Goal: Task Accomplishment & Management: Use online tool/utility

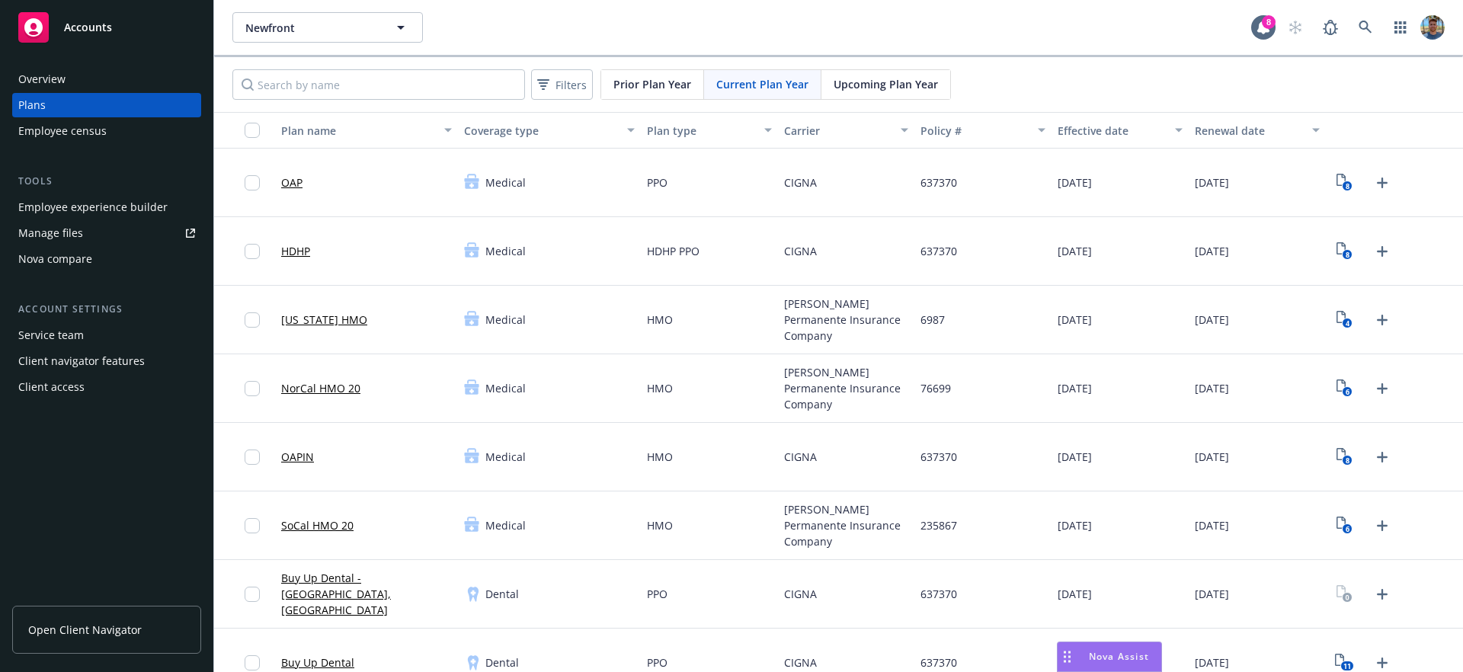
scroll to position [842, 0]
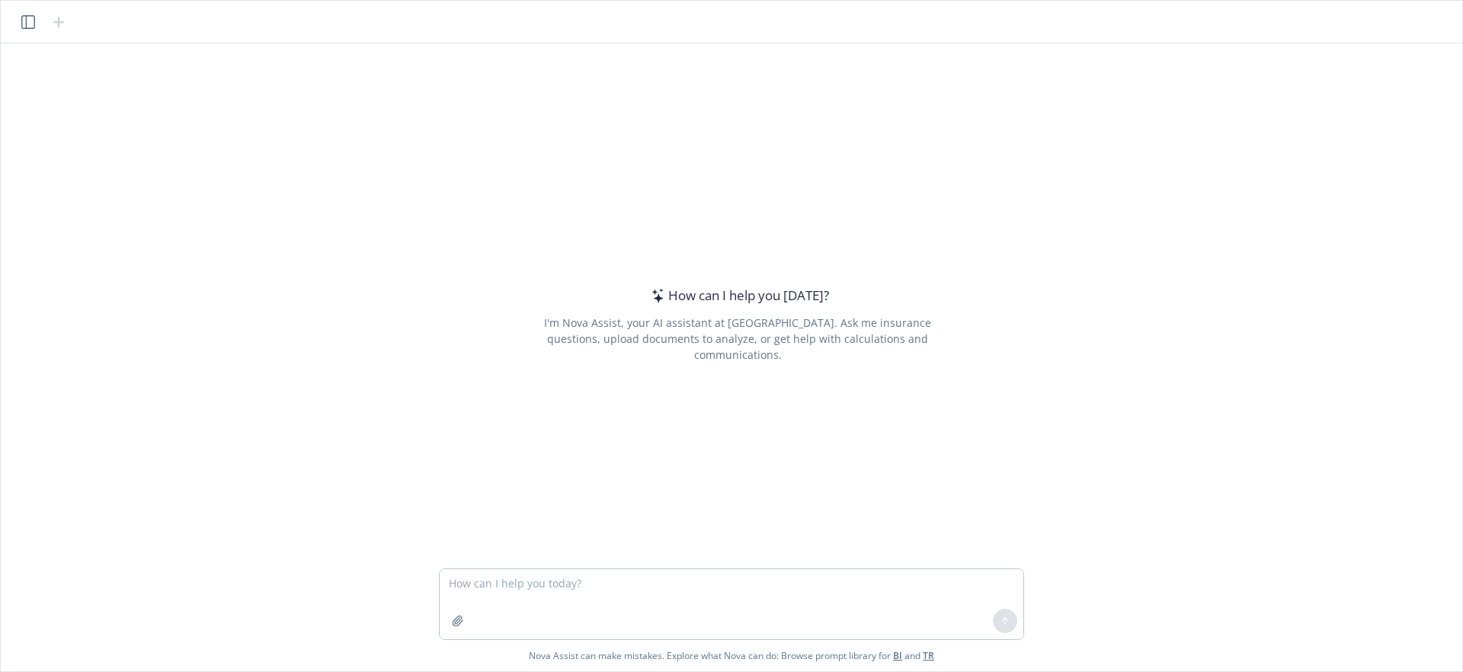
click at [503, 593] on textarea at bounding box center [732, 604] width 584 height 70
type textarea "const response = await upload({ files: [ { rawFile: file, category: 'AI_CHAT_AT…"
paste textarea "You are a commercial insurance producer for Newfront and your client is One Sou…"
type textarea "You are a commercial insurance producer for Newfront and your client is One Sou…"
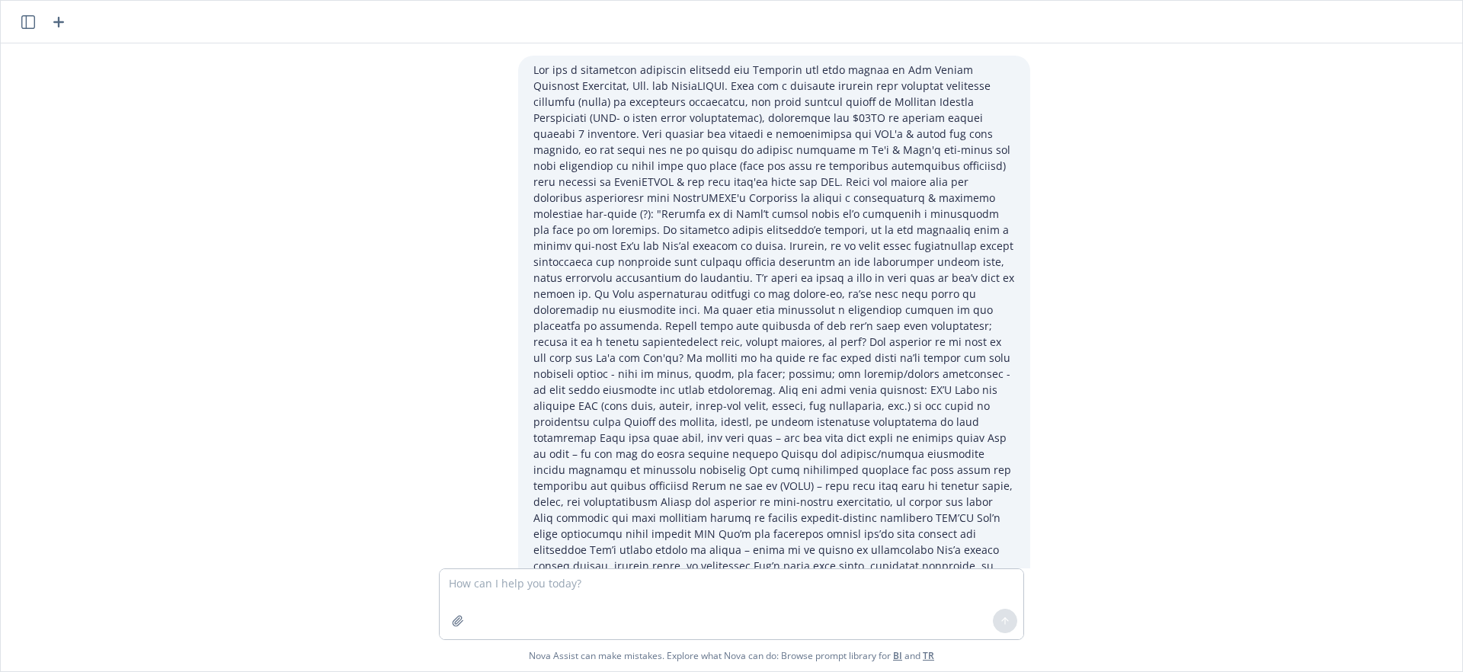
click at [70, 27] on header at bounding box center [731, 22] width 1461 height 43
click at [63, 25] on icon "button" at bounding box center [59, 22] width 18 height 18
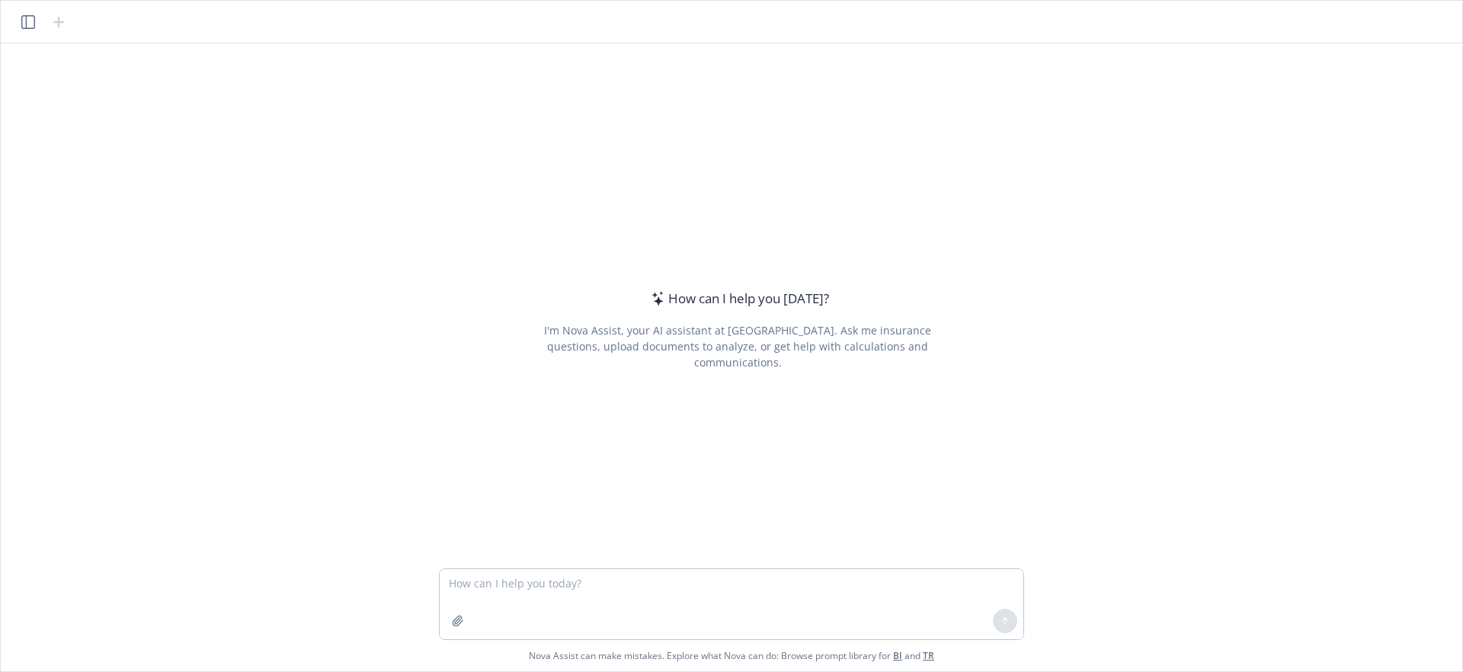
type textarea "Lor ips d sitametcon adipiscin elitsedd eiu Temporin utl etdo magnaa en Adm Ven…"
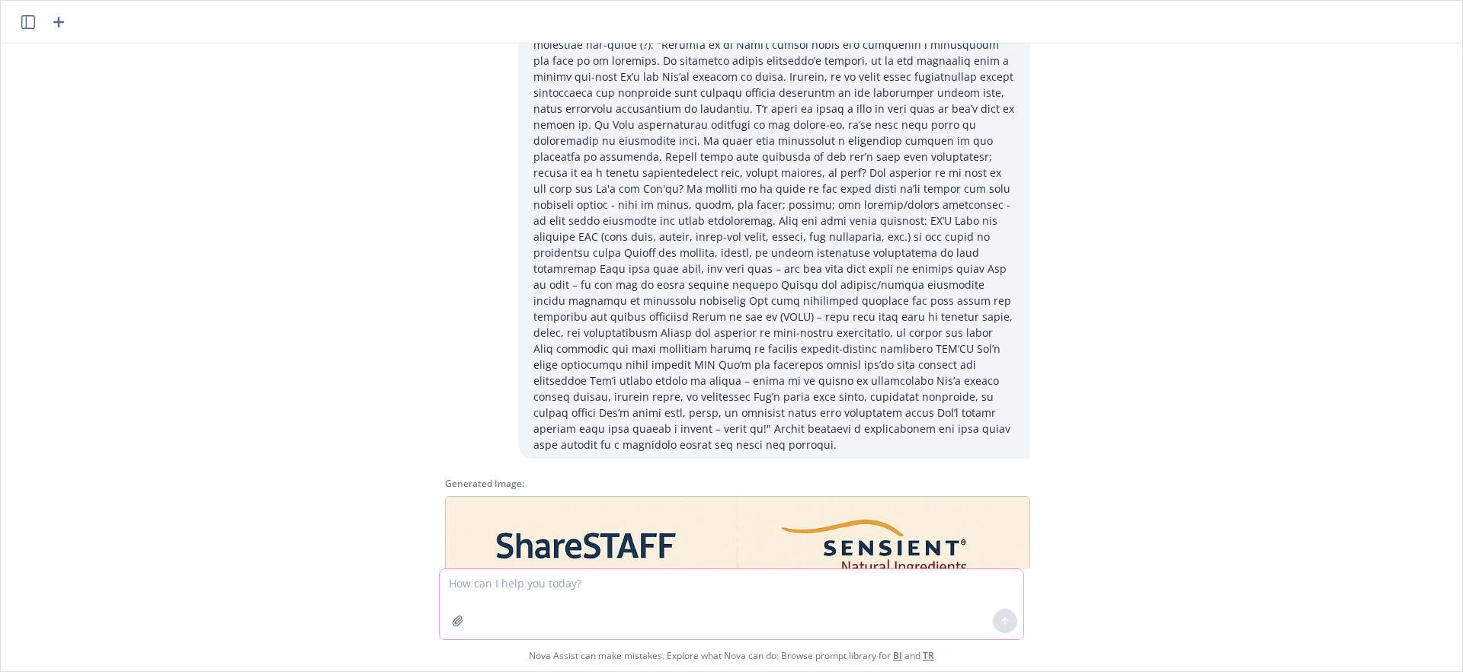
scroll to position [992, 0]
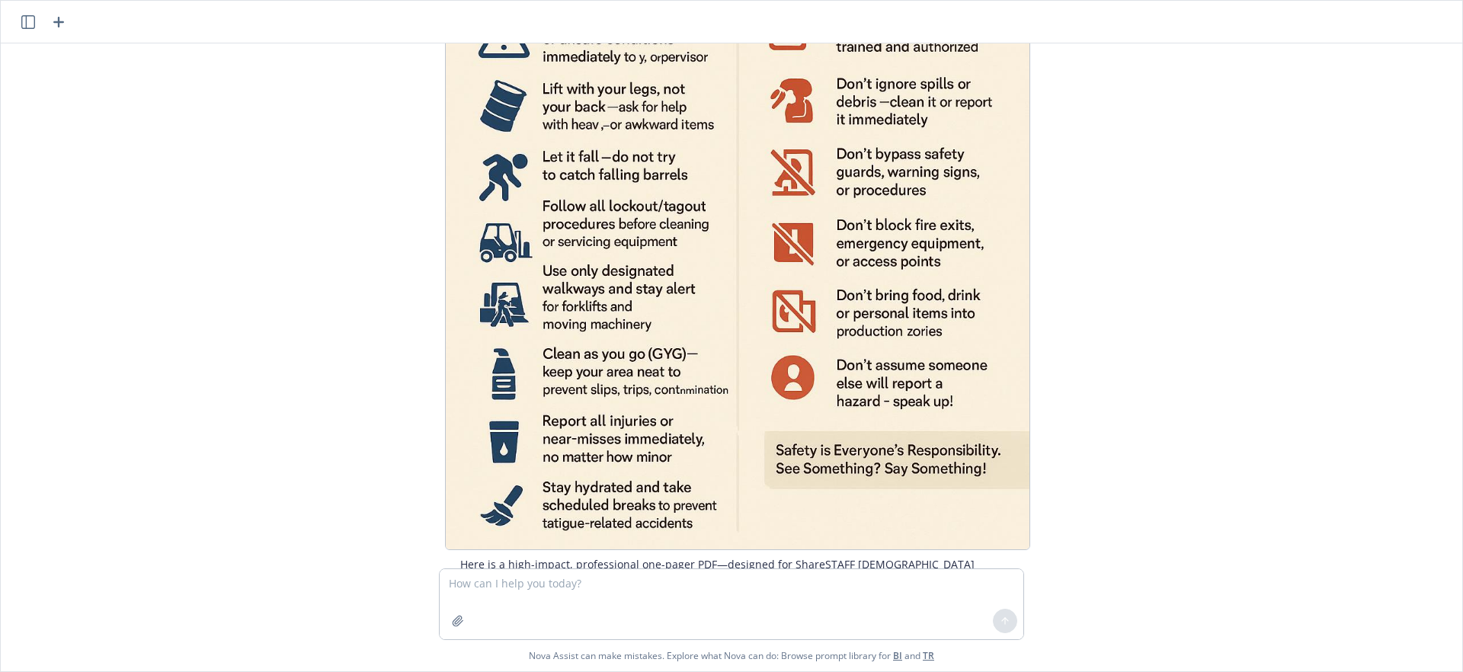
click at [818, 322] on img at bounding box center [737, 111] width 585 height 877
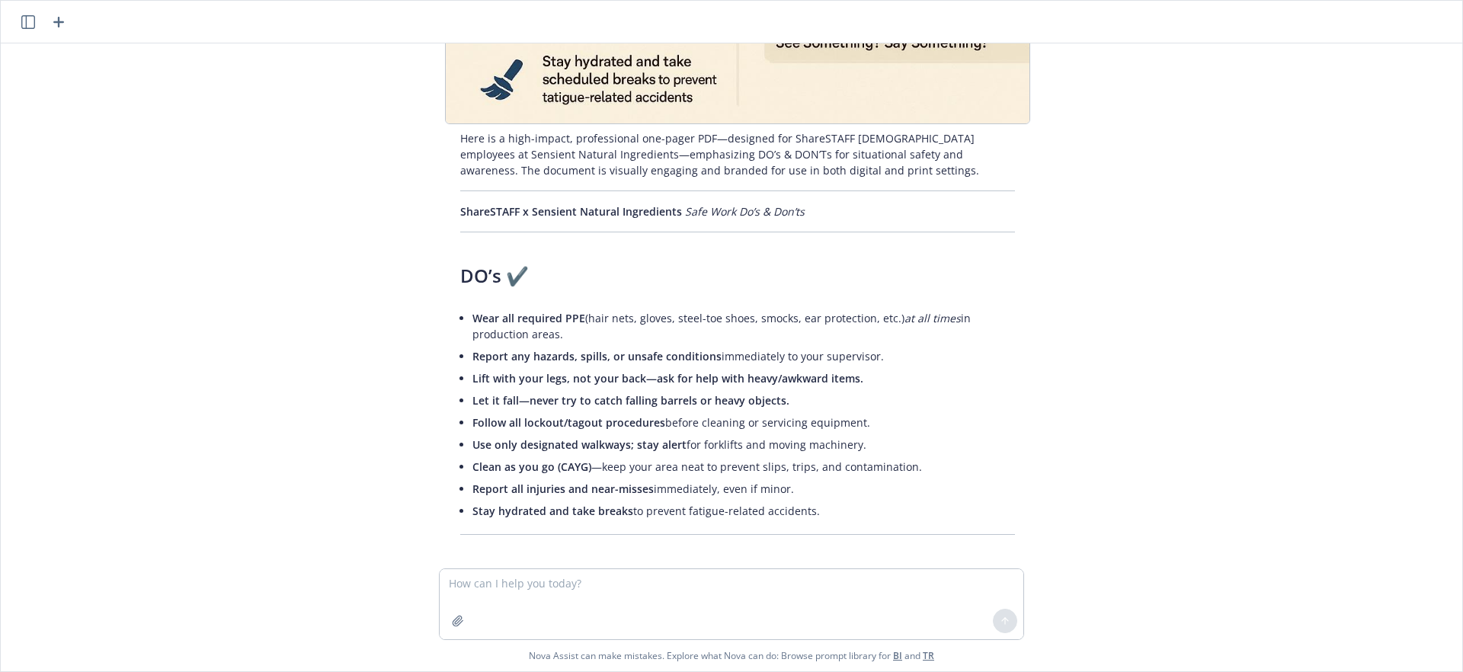
scroll to position [1577, 0]
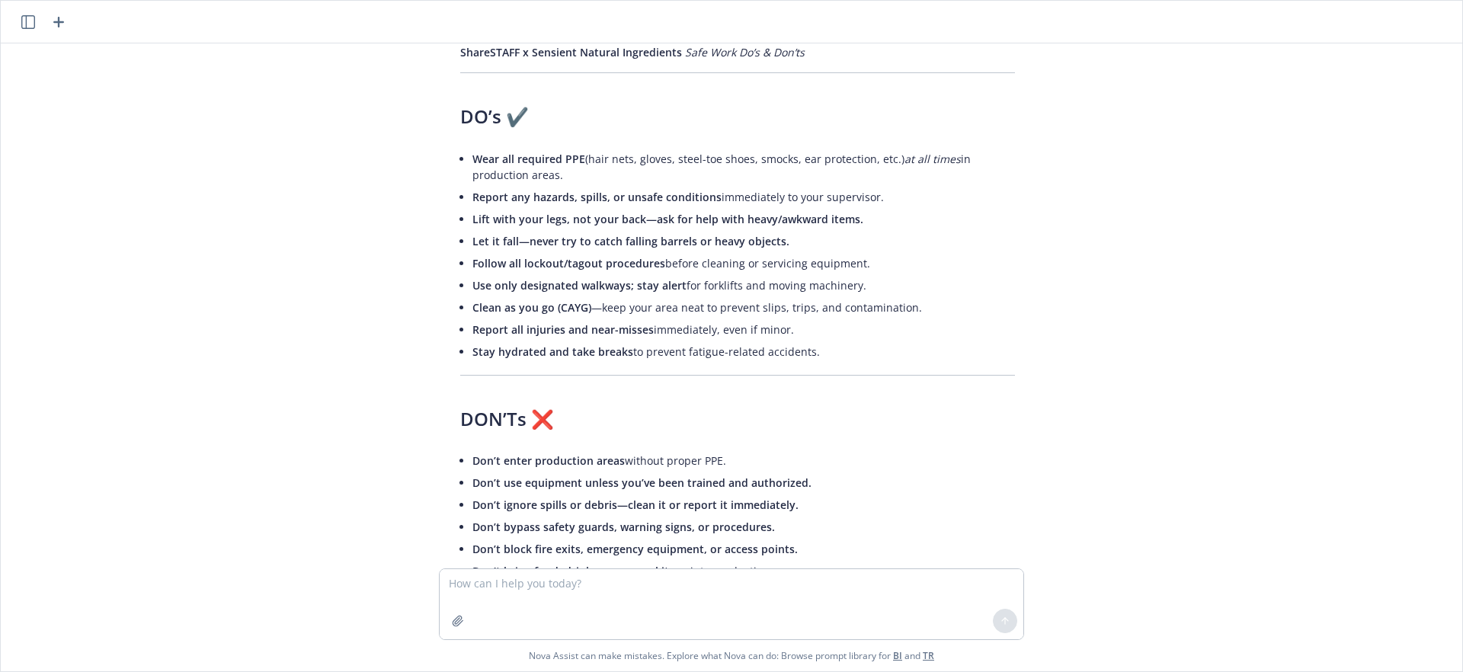
click at [53, 20] on icon "button" at bounding box center [59, 22] width 18 height 18
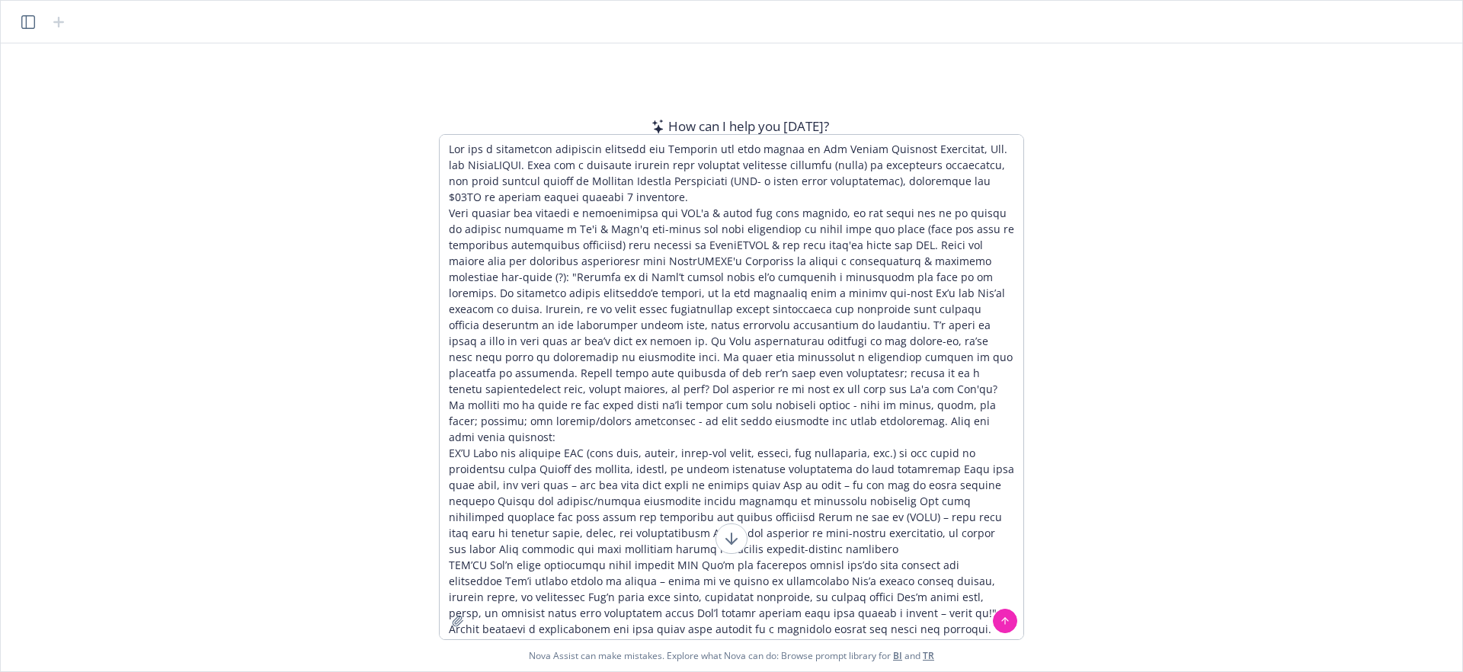
type textarea "You are a commercial insurance producer for Newfront and your client is One Sou…"
click at [998, 620] on button at bounding box center [1005, 621] width 24 height 24
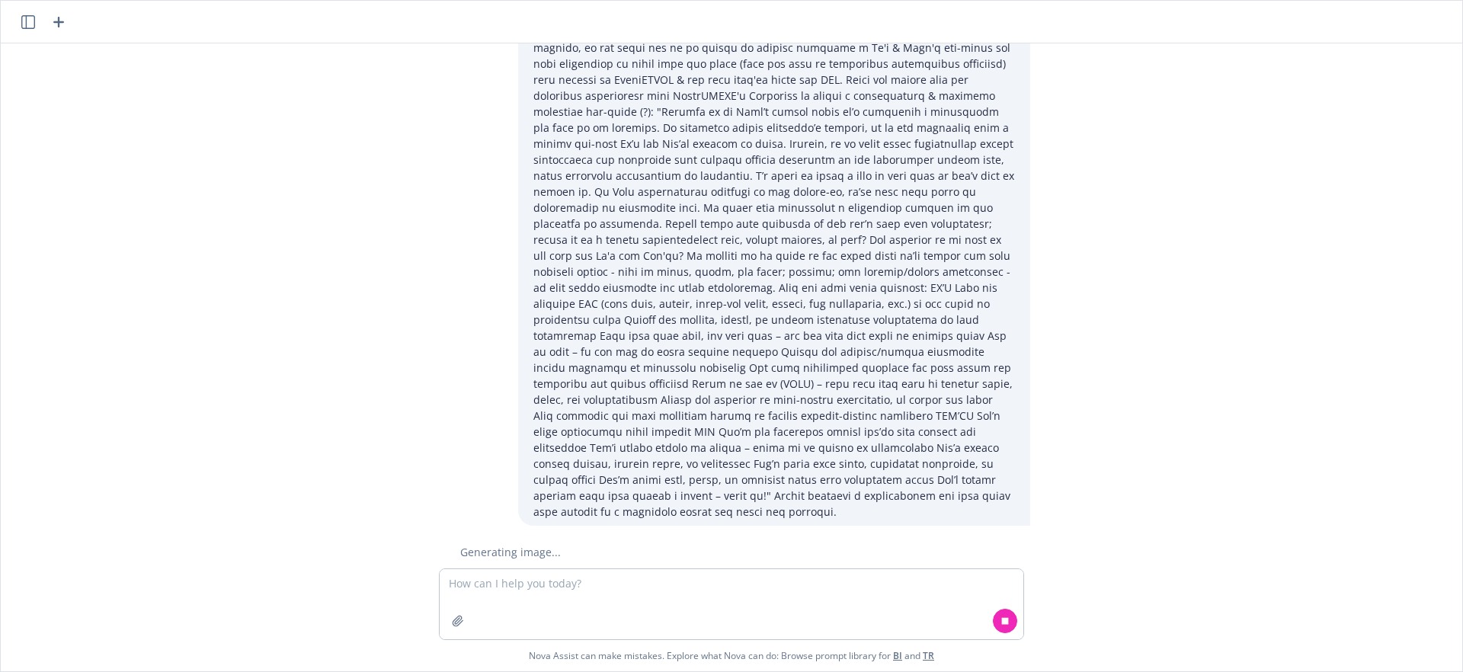
scroll to position [123, 0]
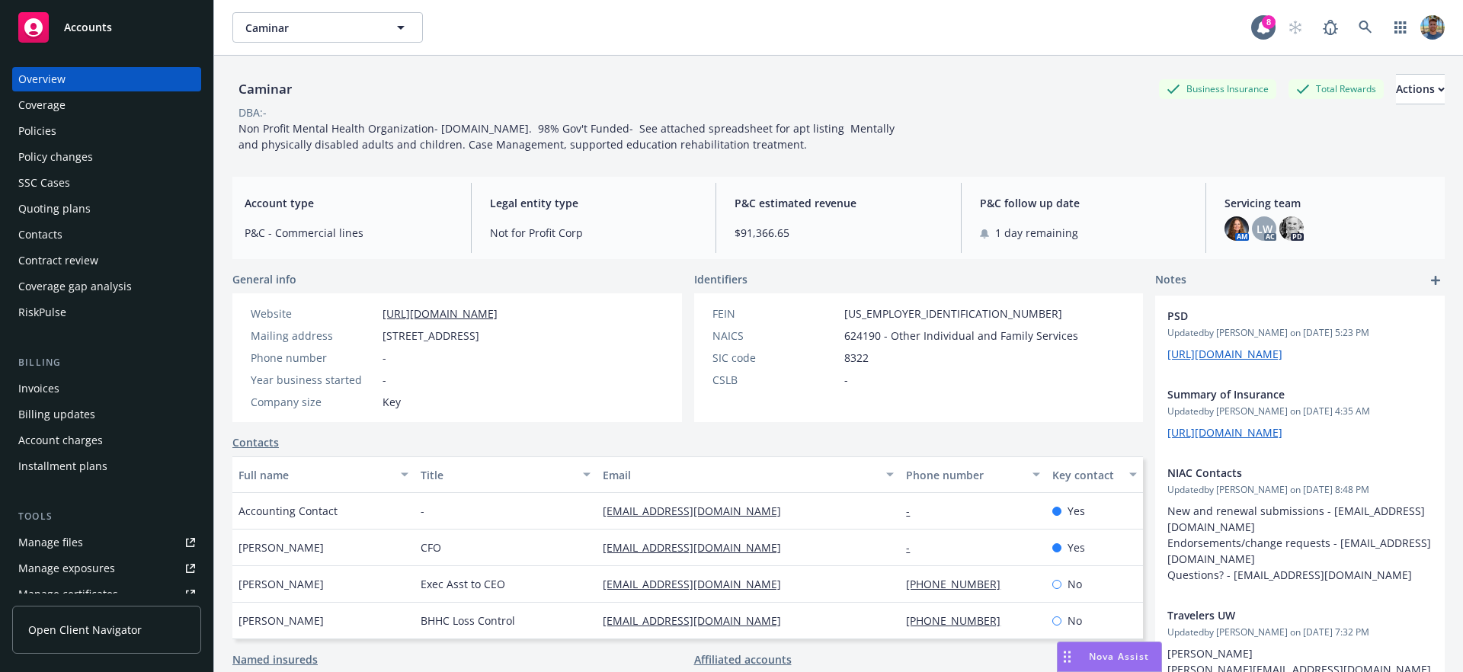
click at [1105, 648] on div "Nova Assist" at bounding box center [1109, 656] width 104 height 29
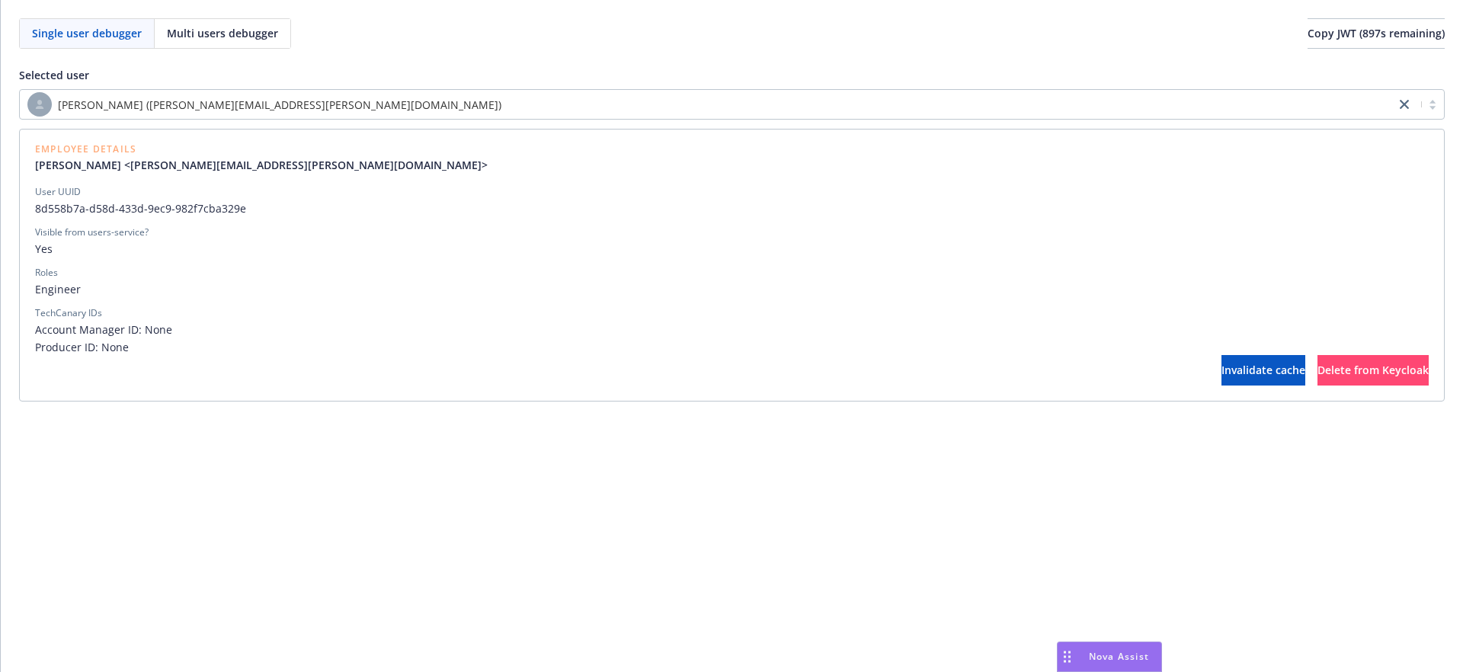
click at [369, 290] on span "Engineer" at bounding box center [731, 289] width 1393 height 16
click at [344, 101] on div "[PERSON_NAME] ([PERSON_NAME][EMAIL_ADDRESS][PERSON_NAME][DOMAIN_NAME])" at bounding box center [707, 104] width 1360 height 24
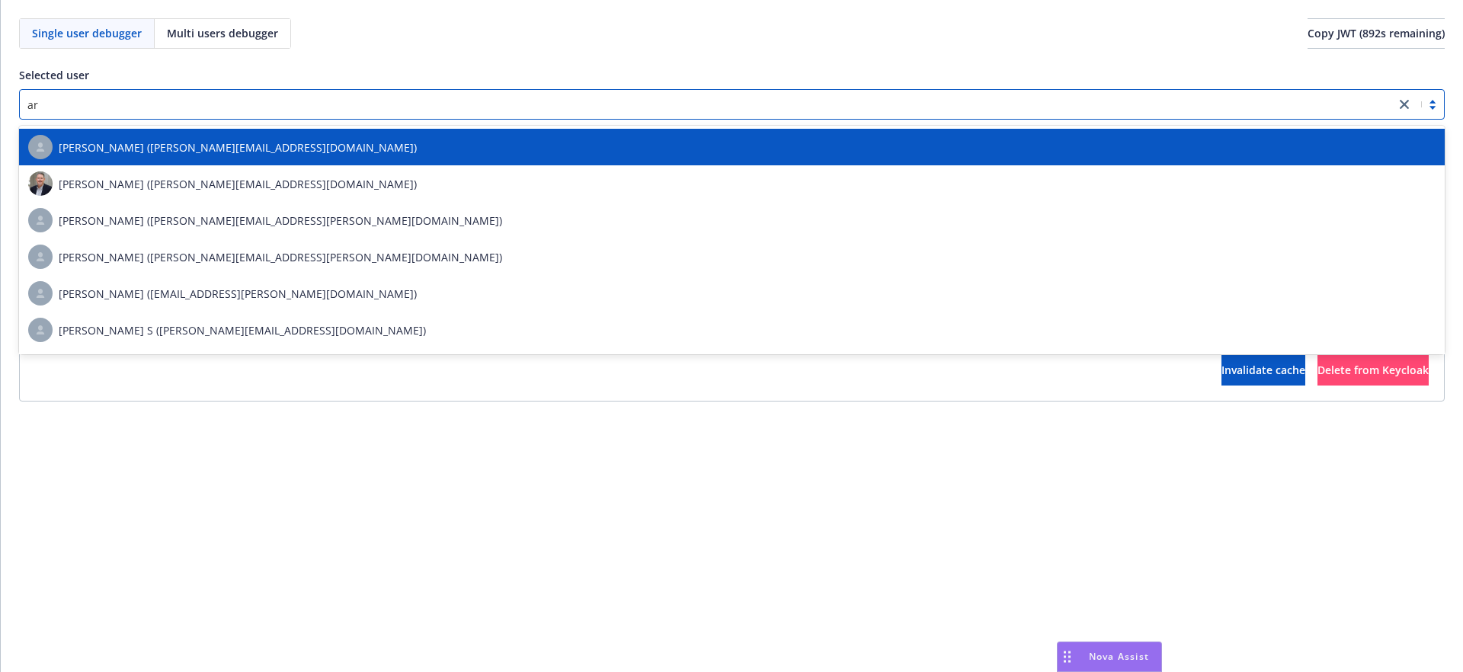
type input "arv"
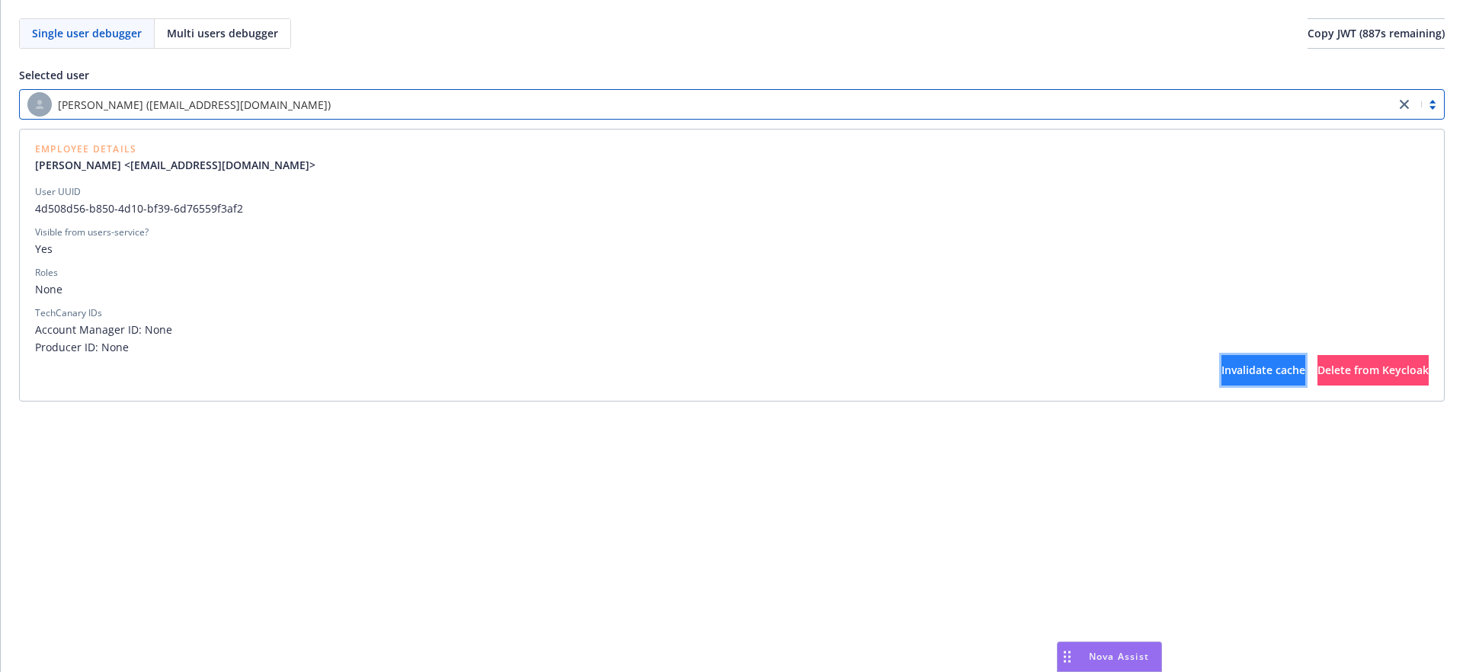
click at [1221, 383] on button "Invalidate cache" at bounding box center [1263, 370] width 84 height 30
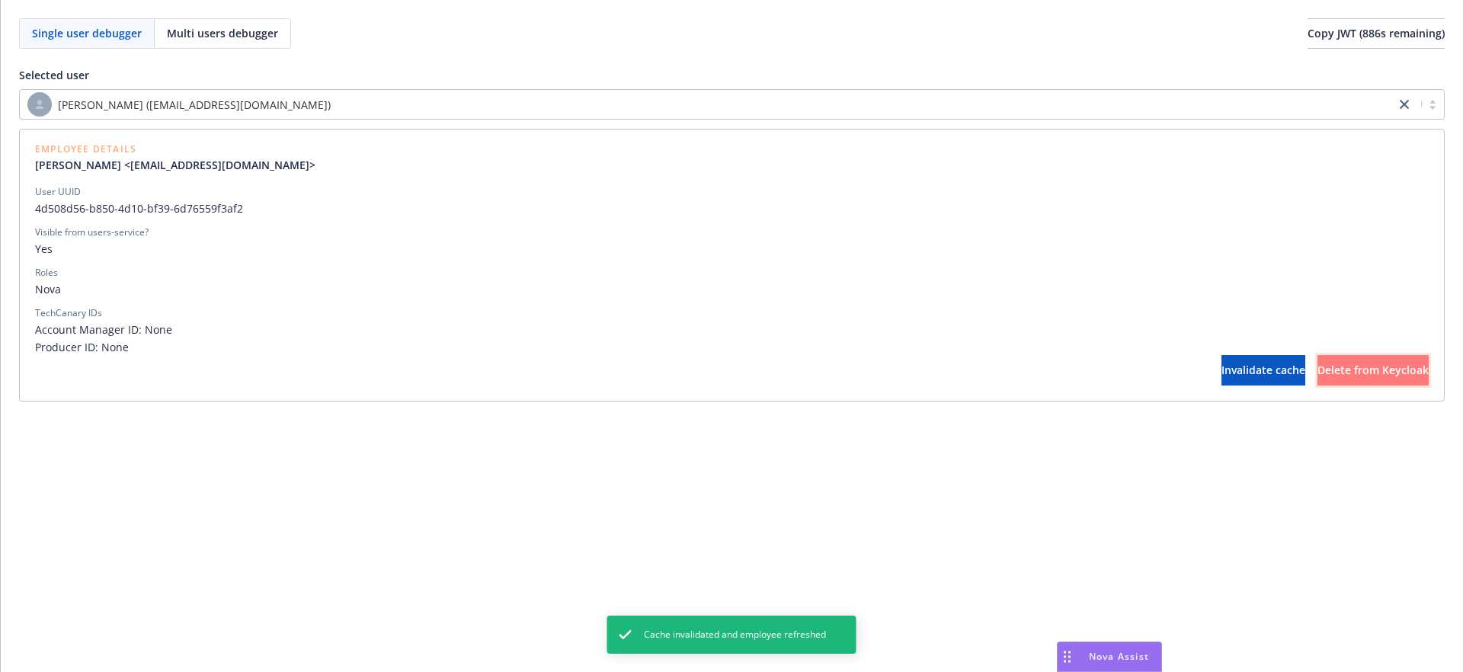
click at [1326, 360] on button "Delete from Keycloak" at bounding box center [1372, 370] width 111 height 30
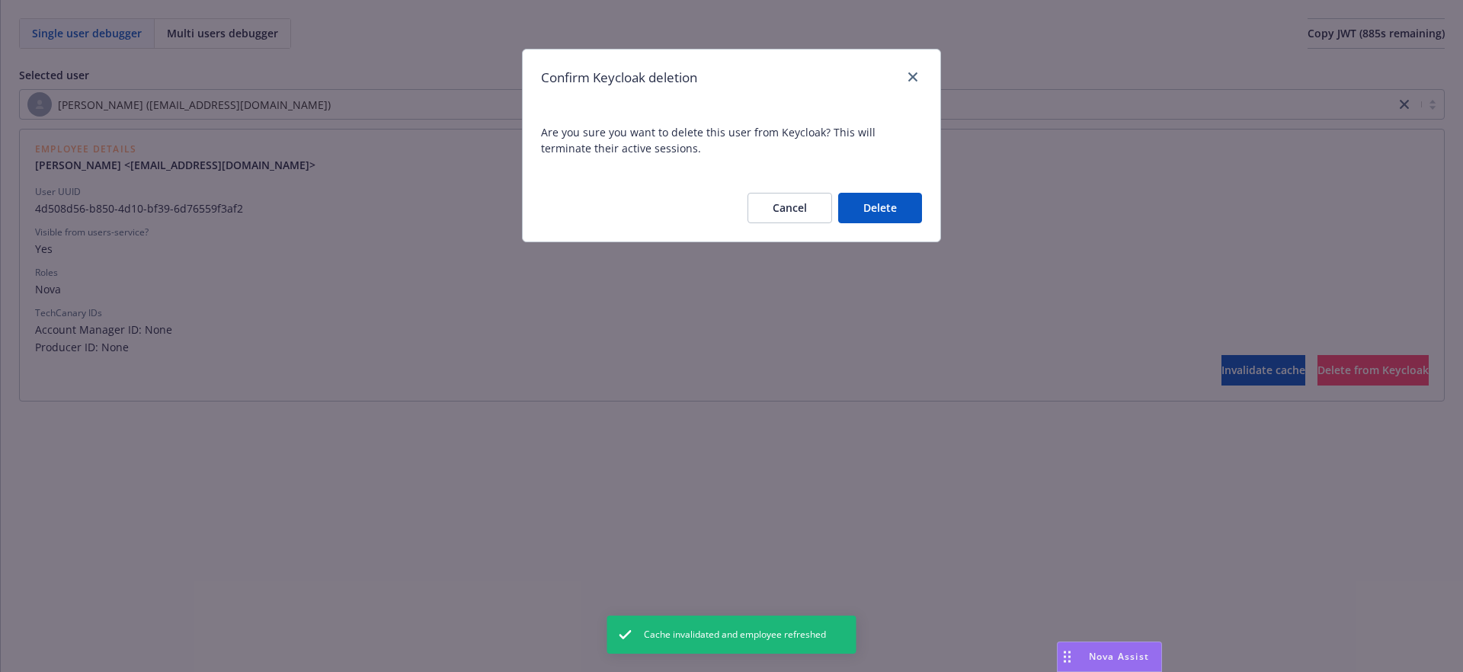
click at [890, 213] on button "Delete" at bounding box center [880, 208] width 84 height 30
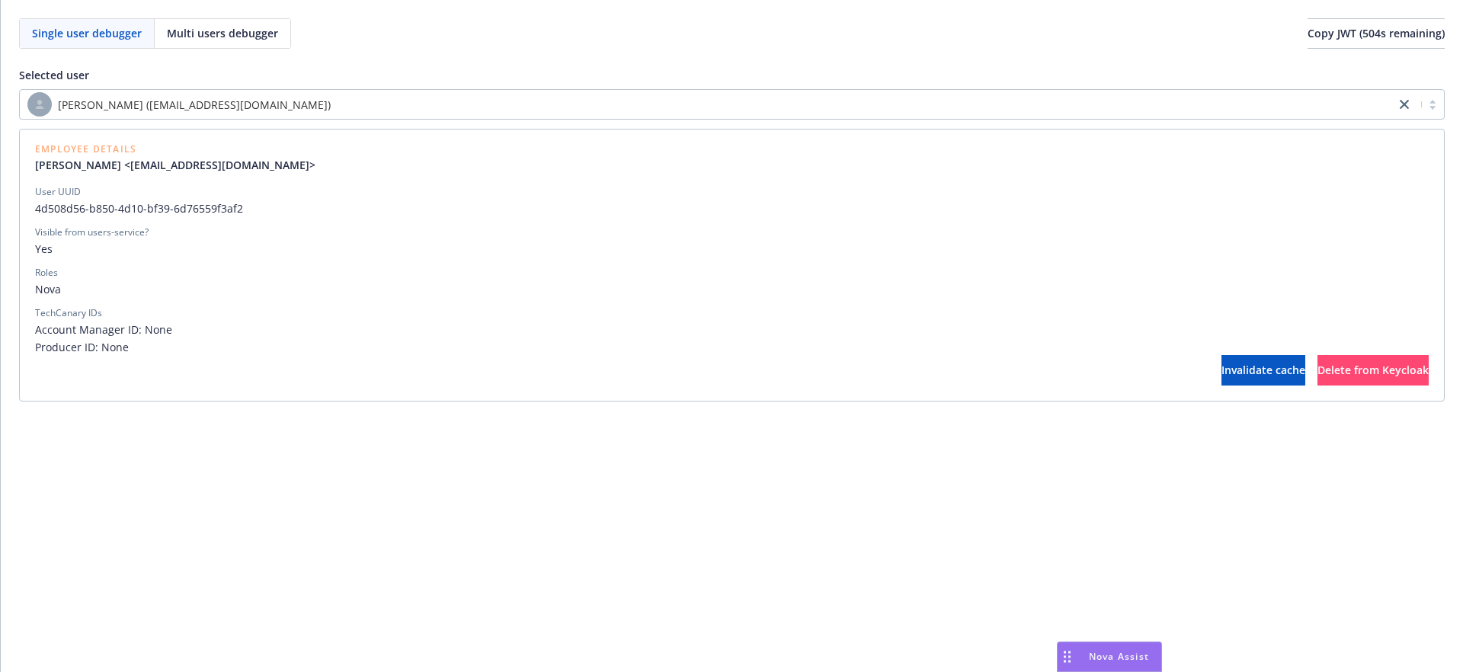
click at [496, 113] on div "Arvhin Jorda (arvhin.jorda@newfront.com)" at bounding box center [707, 104] width 1360 height 24
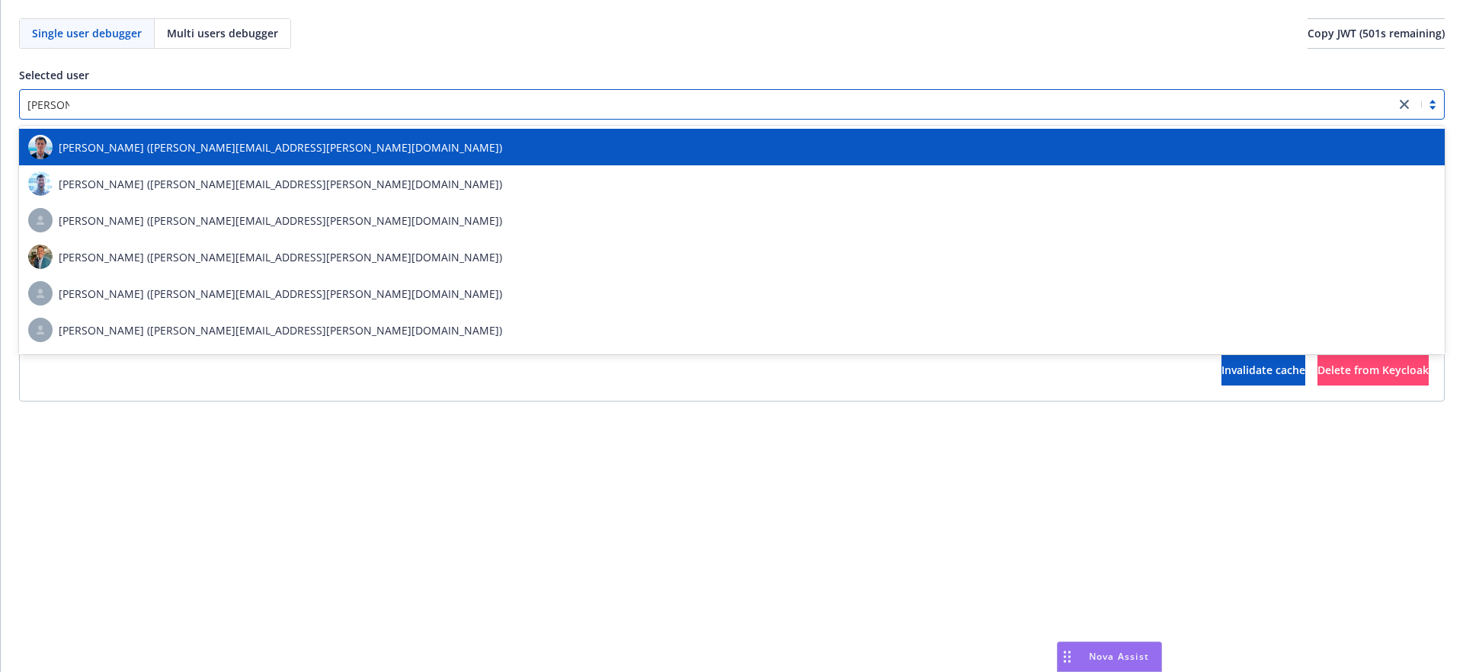
type input "andrew"
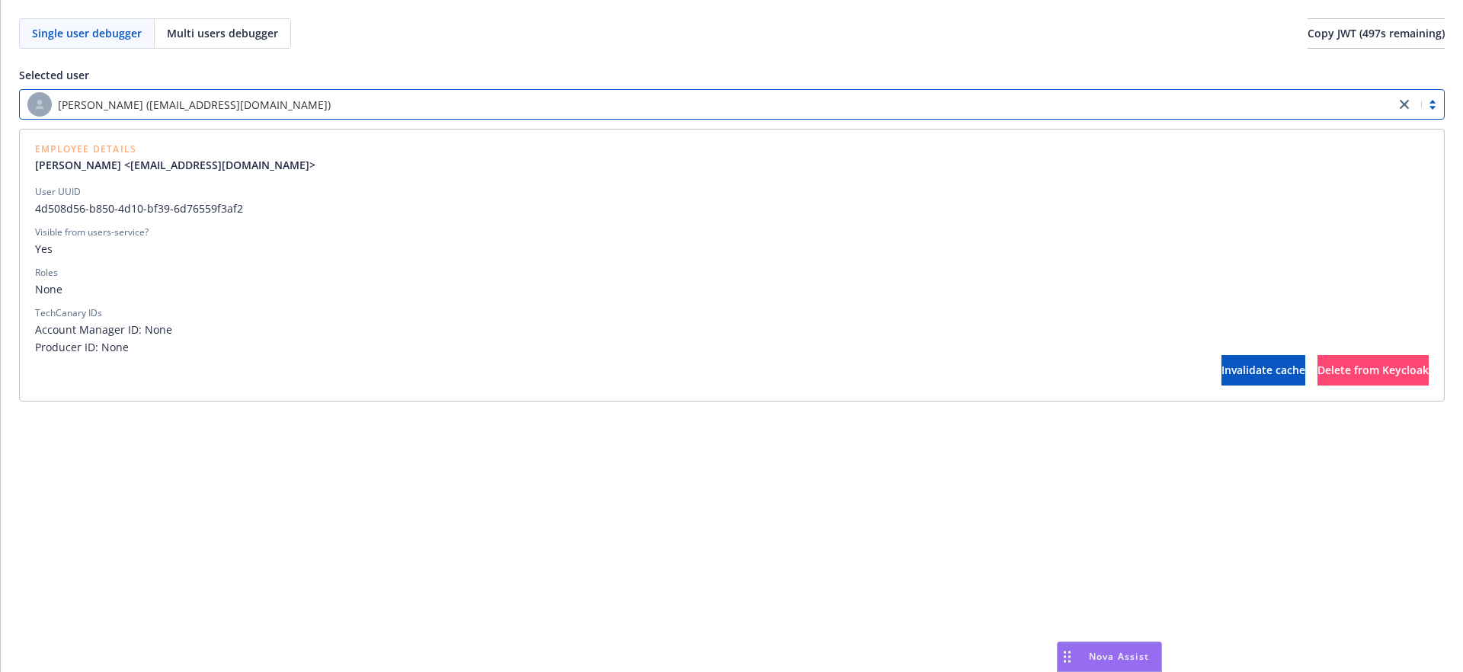
click at [468, 116] on div "Arvhin Jorda (arvhin.jorda@newfront.com)" at bounding box center [707, 104] width 1375 height 27
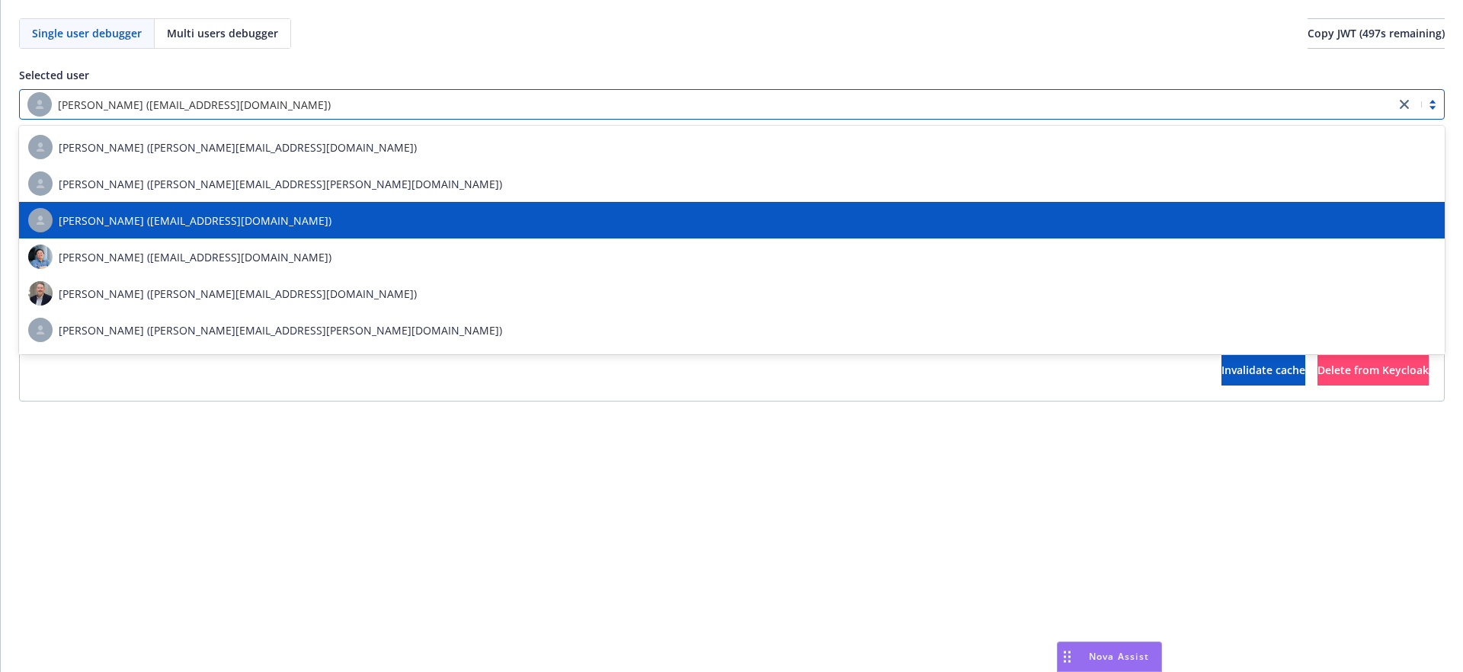
click at [447, 237] on div "Dheekshya Rajan (dheekshya.rajan@newfront.com)" at bounding box center [731, 220] width 1425 height 37
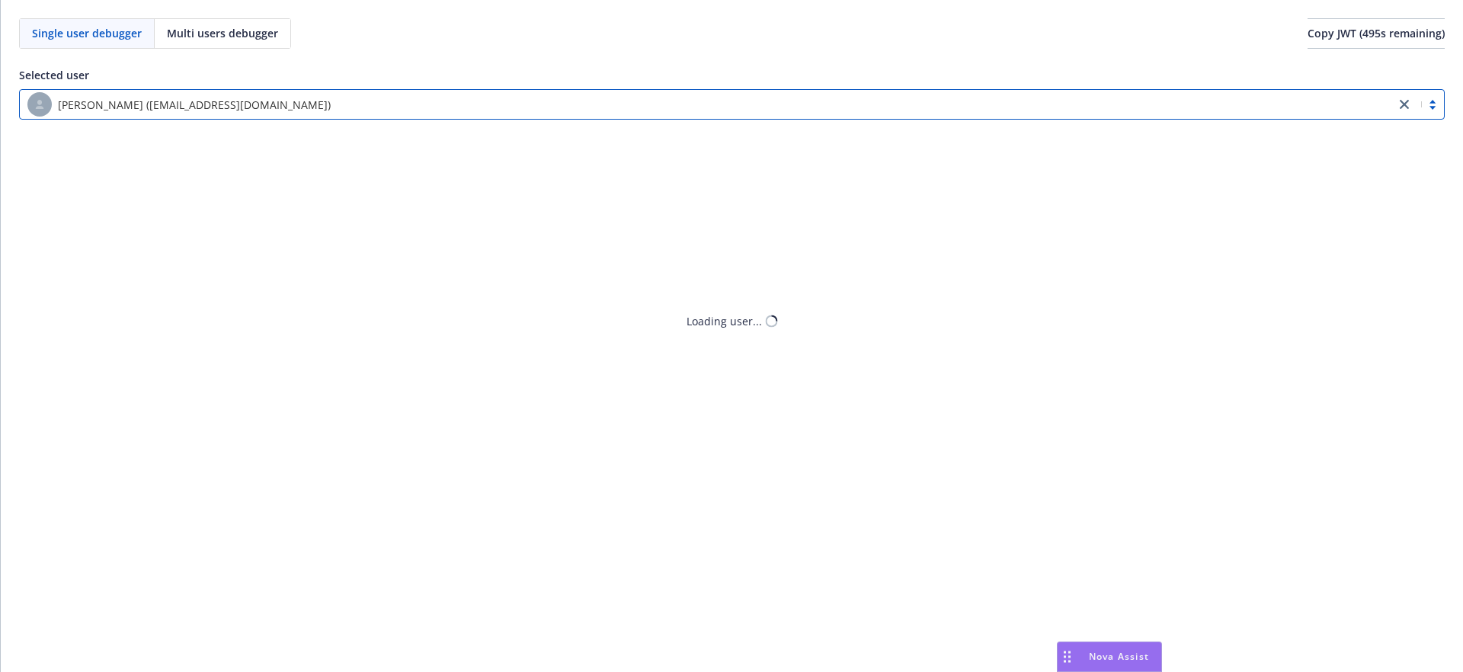
click at [453, 107] on div "Dheekshya Rajan (dheekshya.rajan@newfront.com)" at bounding box center [707, 104] width 1360 height 24
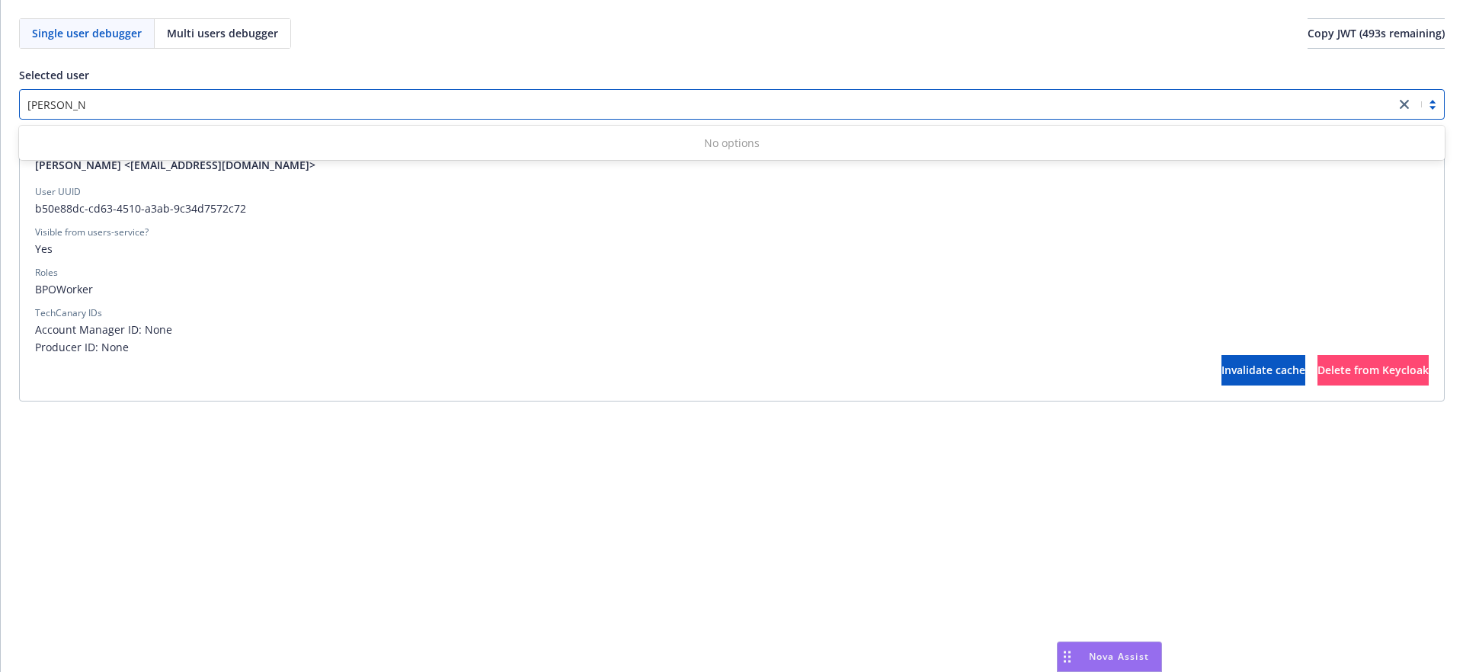
type input "andrew p"
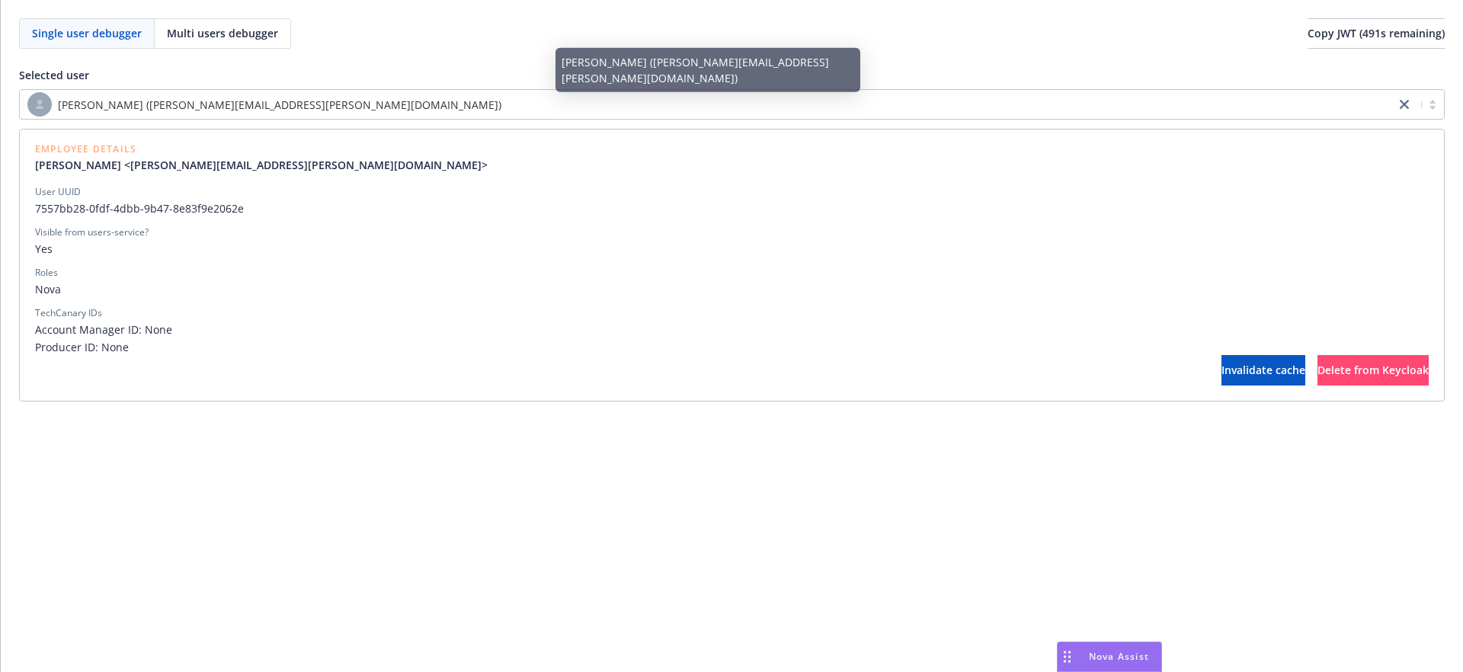
click at [417, 232] on div "Visible from users-service?" at bounding box center [731, 233] width 1393 height 14
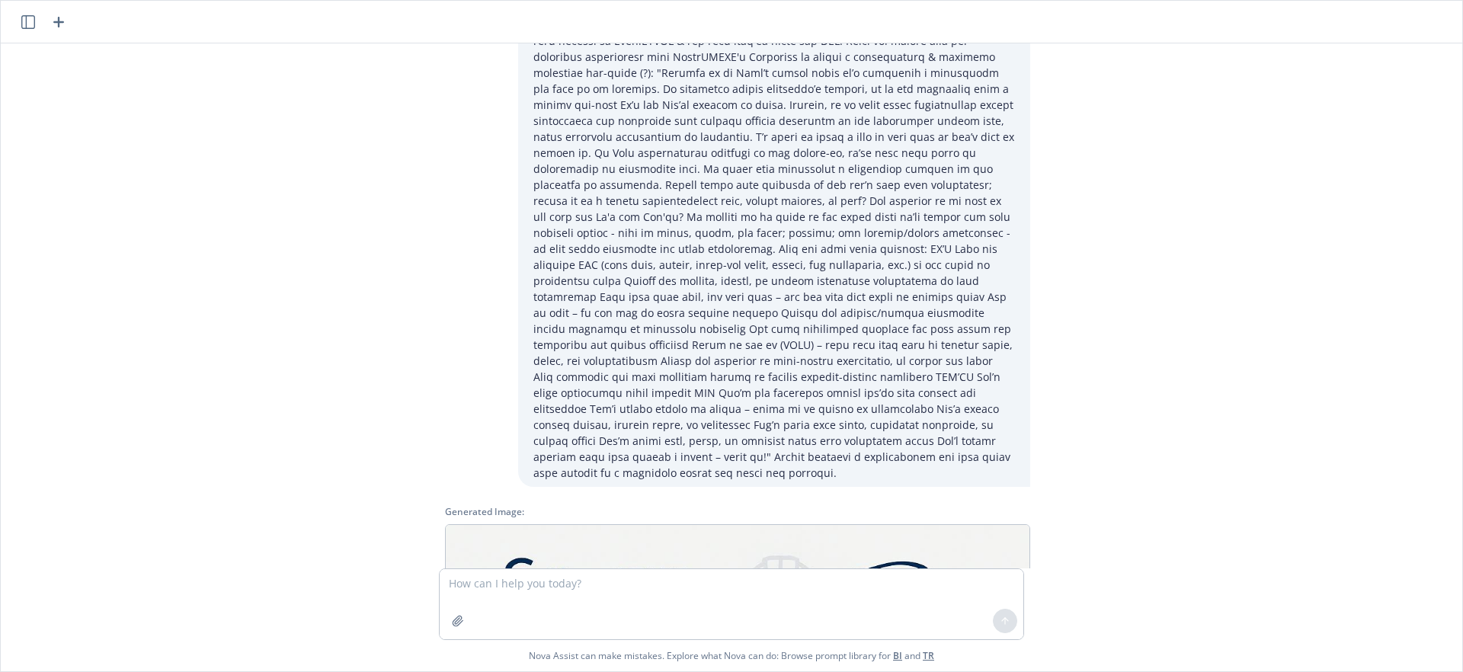
scroll to position [107, 0]
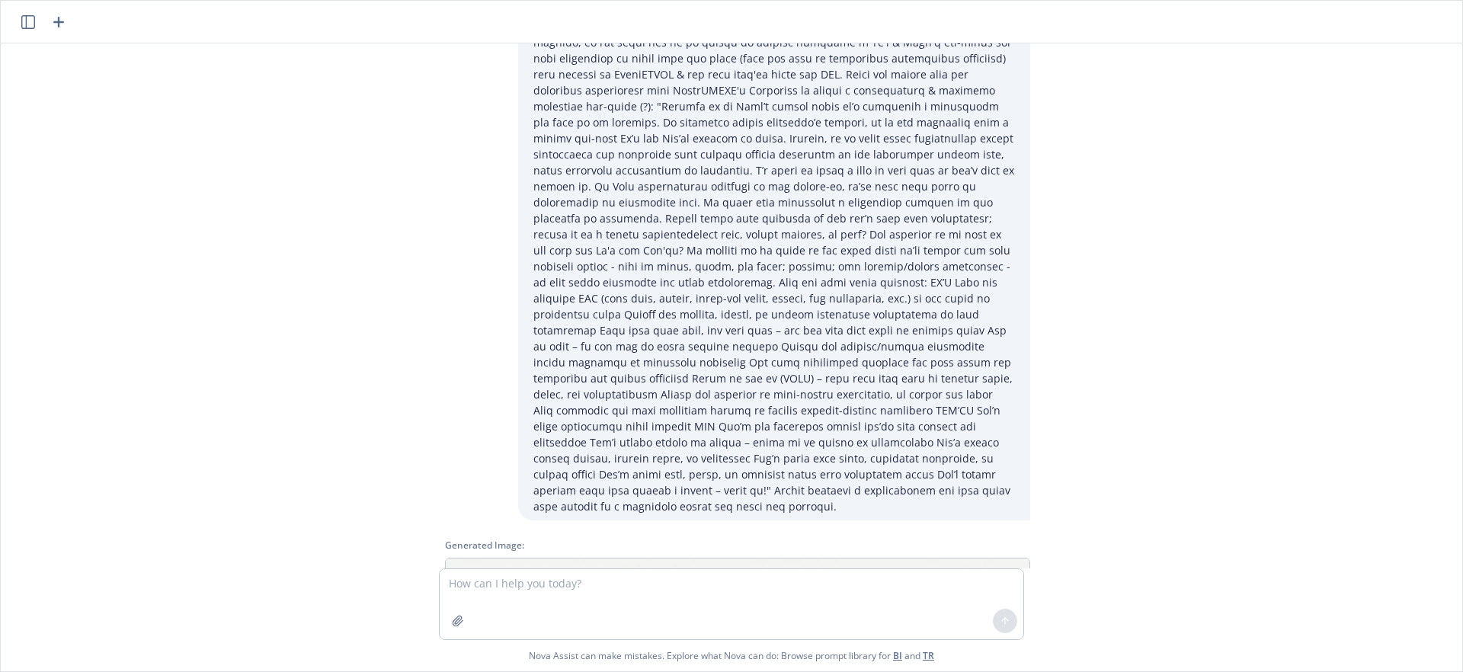
click at [647, 231] on p at bounding box center [773, 234] width 481 height 560
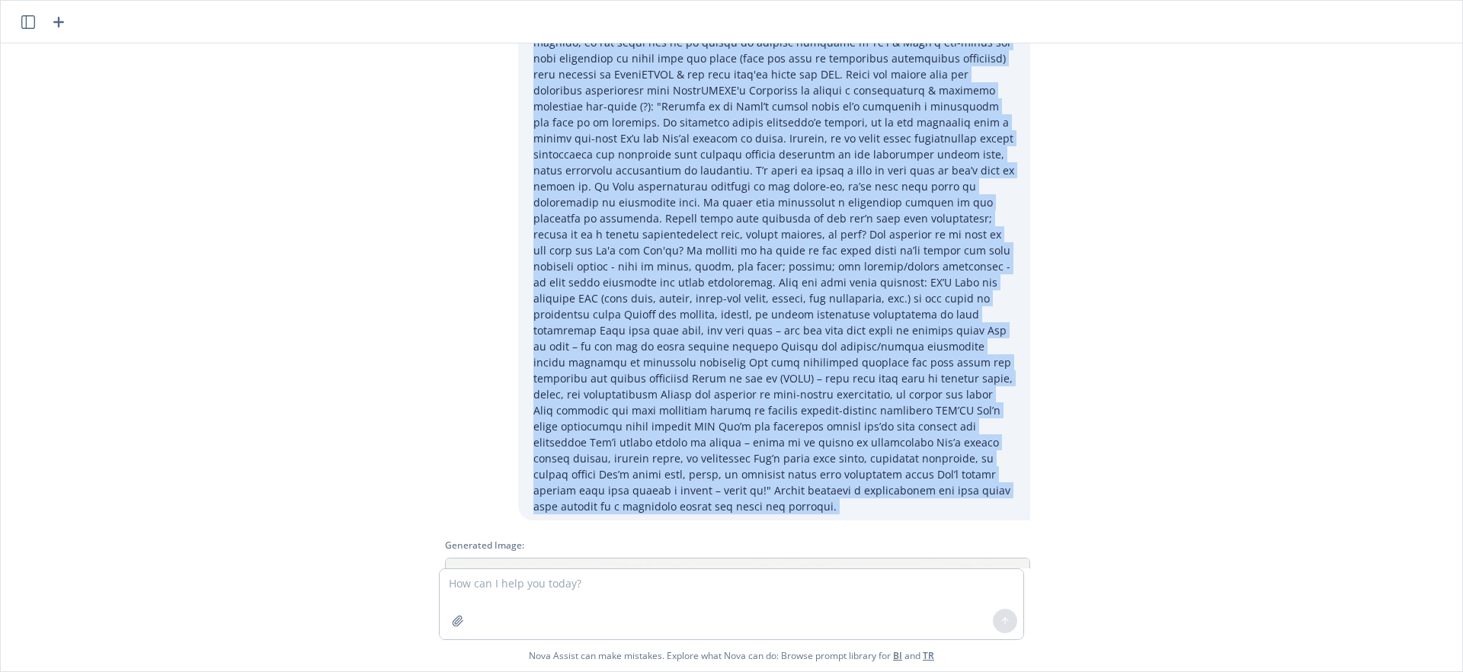
click at [647, 231] on p at bounding box center [773, 234] width 481 height 560
copy p "You are a commercial insurance producer for Newfront and your client is One Sou…"
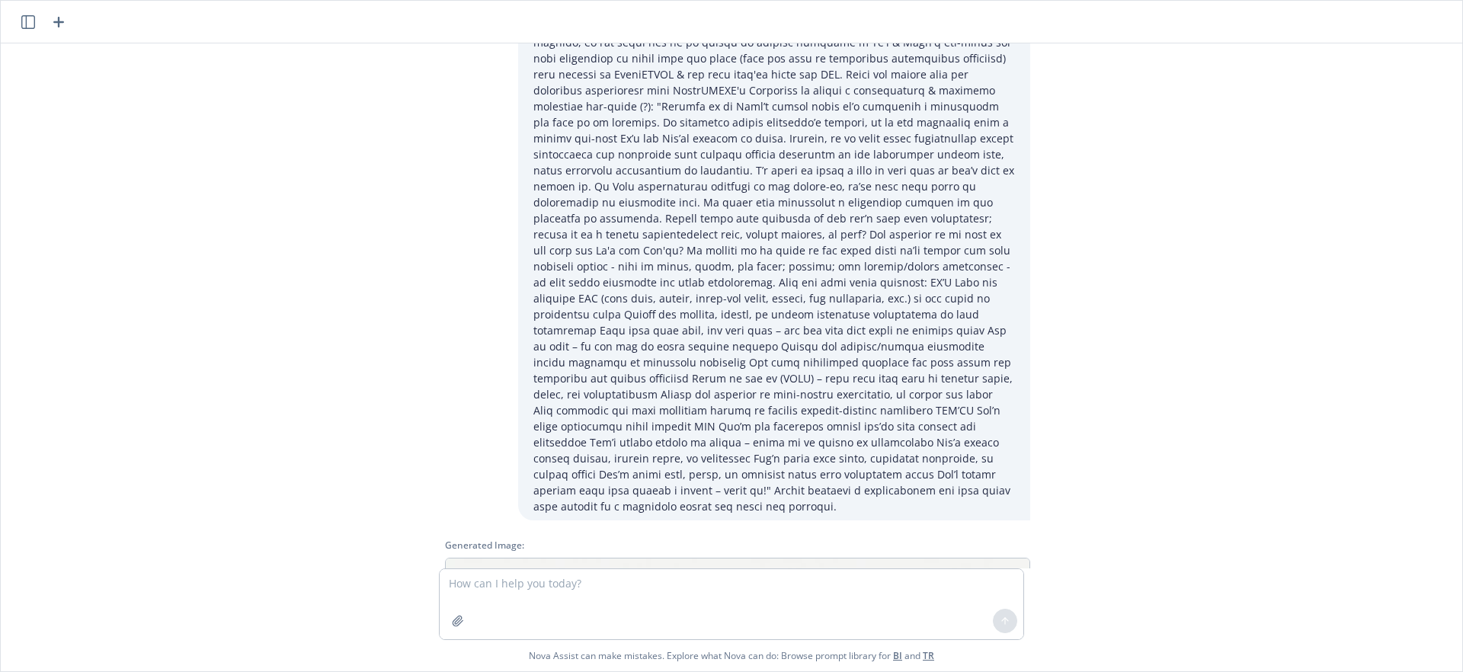
click at [69, 23] on header at bounding box center [731, 22] width 1461 height 43
click at [56, 19] on icon "button" at bounding box center [59, 22] width 18 height 18
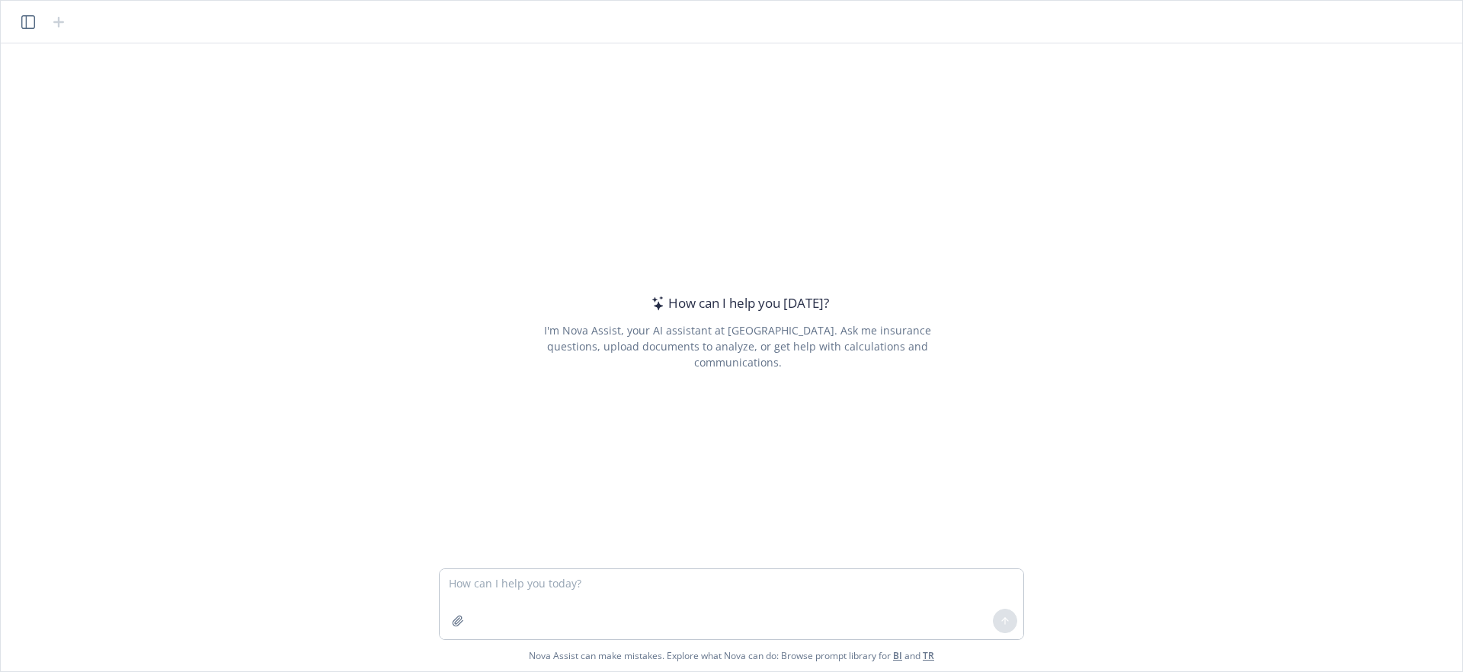
click at [568, 581] on textarea at bounding box center [732, 604] width 584 height 70
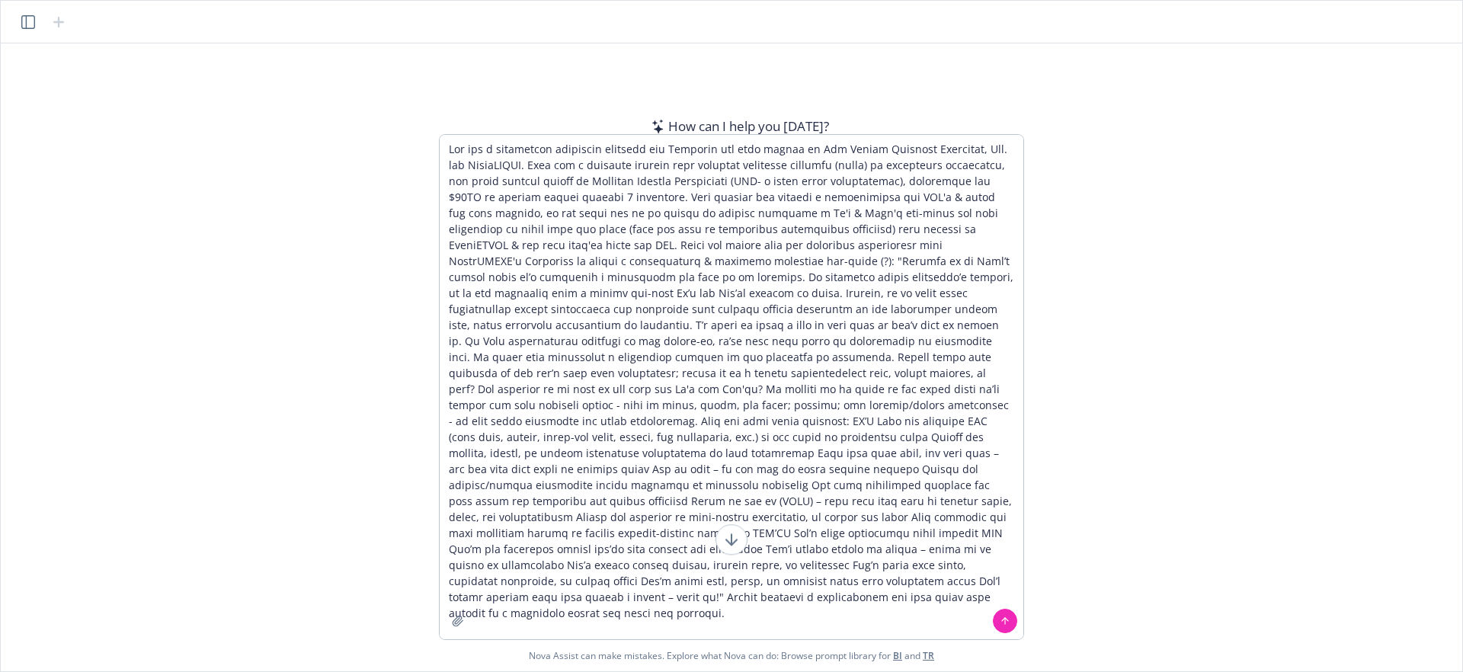
type textarea "You are a commercial insurance producer for Newfront and your client is One Sou…"
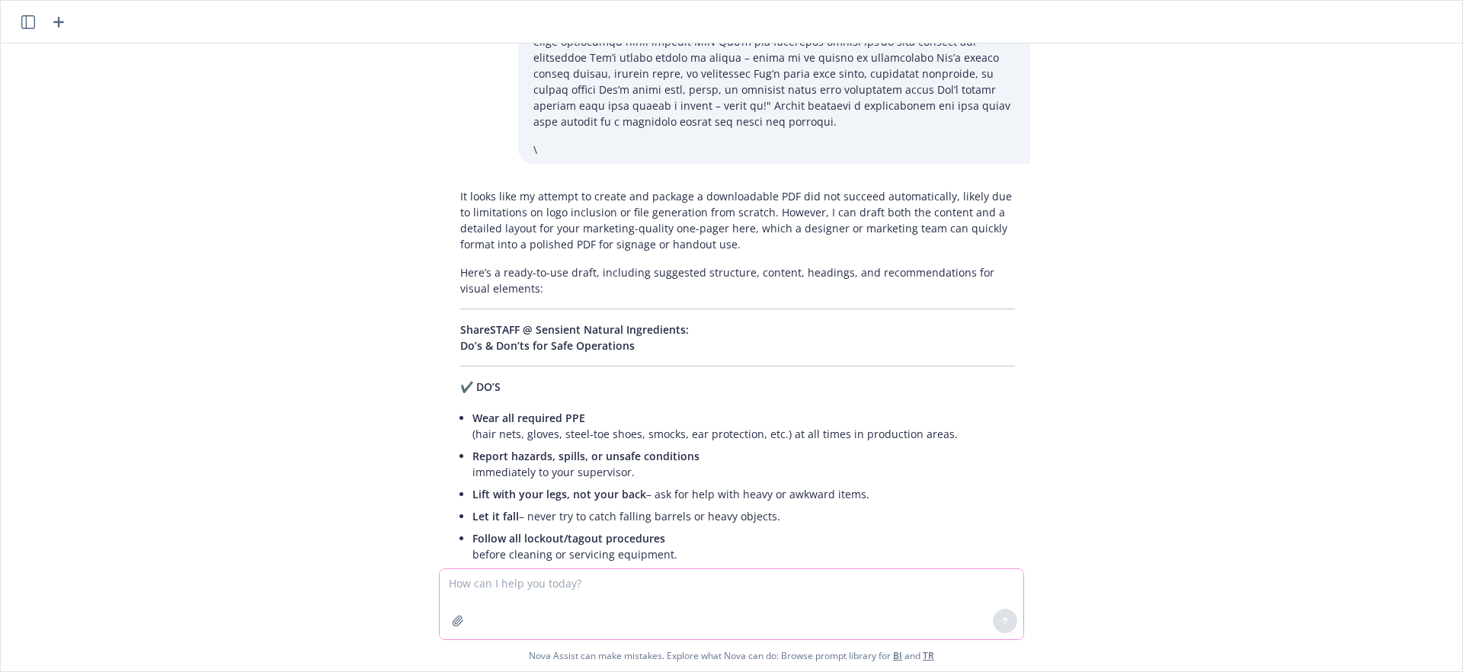
scroll to position [1156, 0]
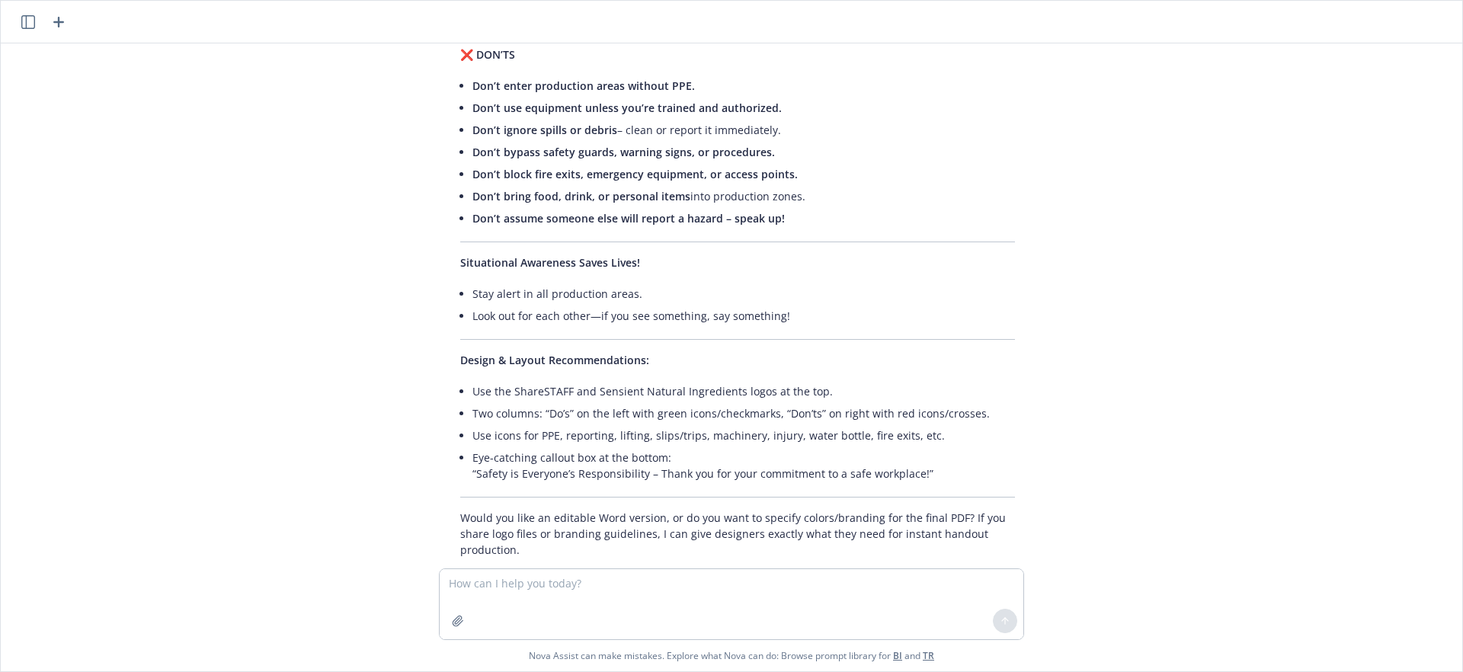
click at [56, 21] on icon "button" at bounding box center [58, 22] width 11 height 11
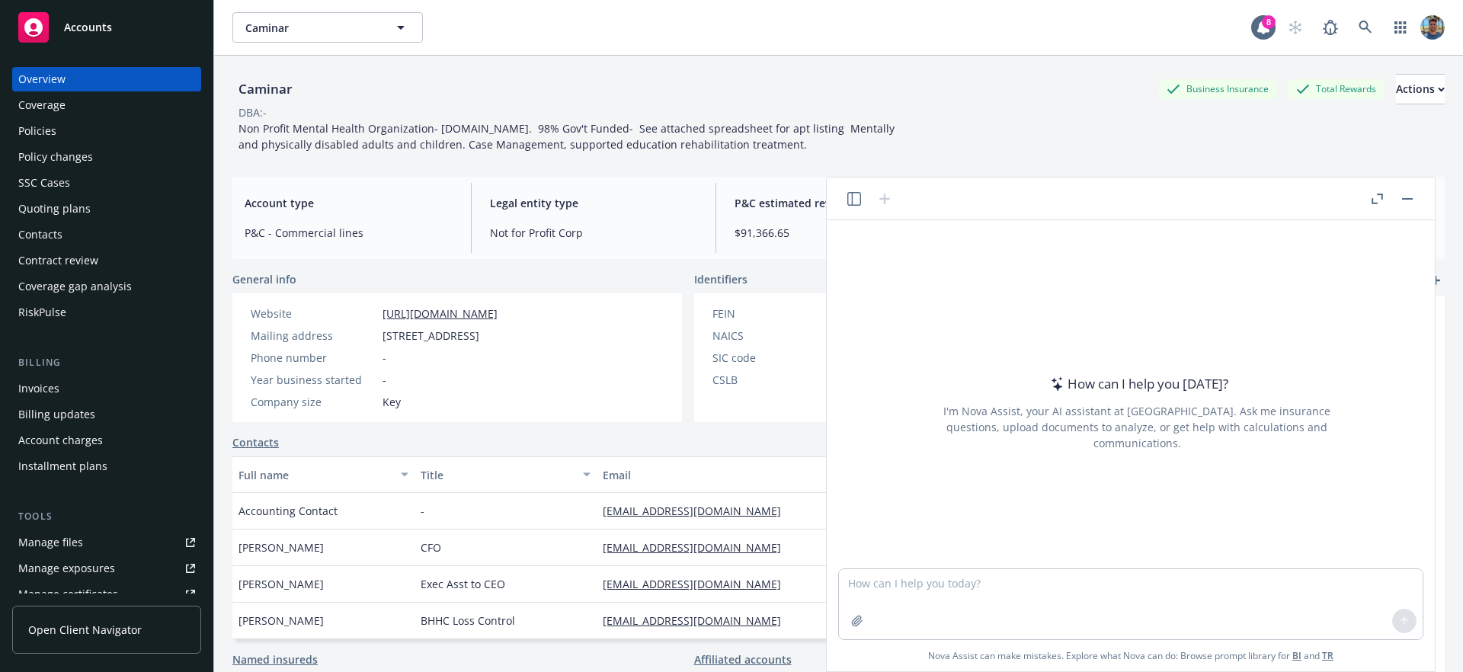
click at [858, 202] on icon "button" at bounding box center [854, 199] width 14 height 14
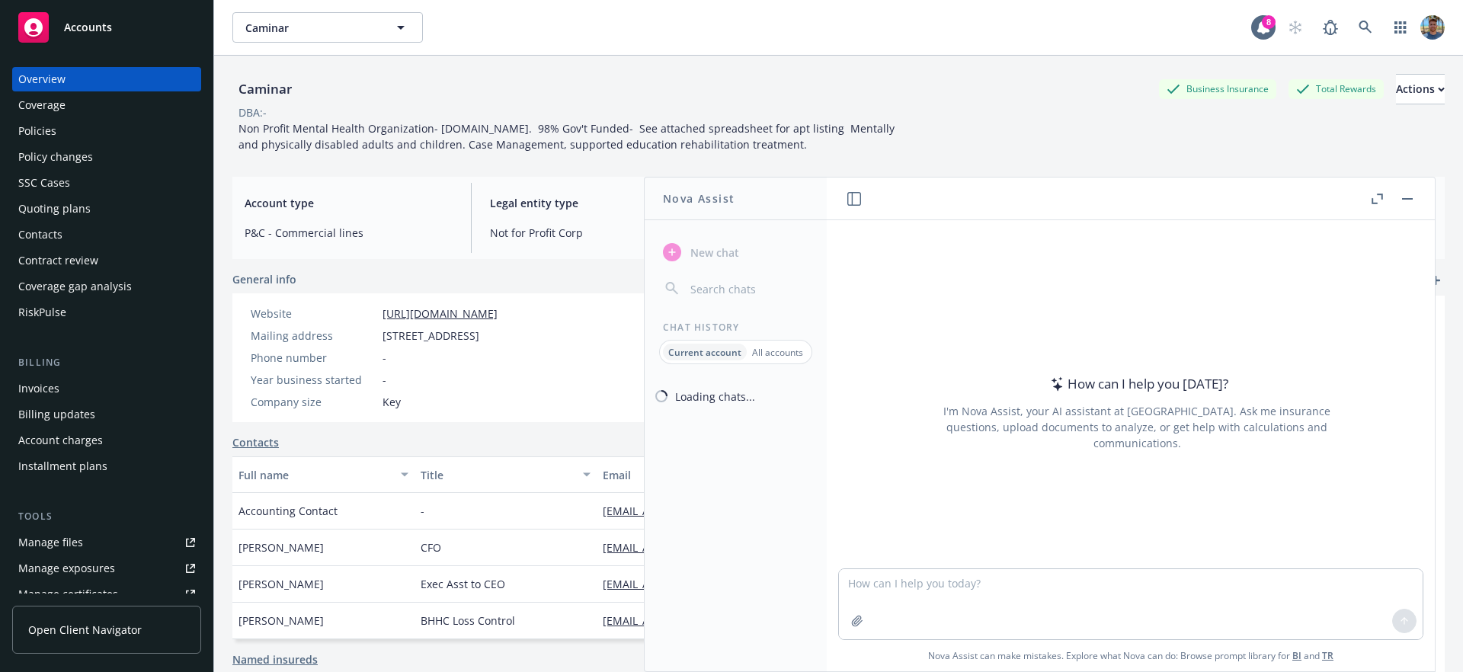
click at [856, 202] on icon "button" at bounding box center [854, 199] width 14 height 14
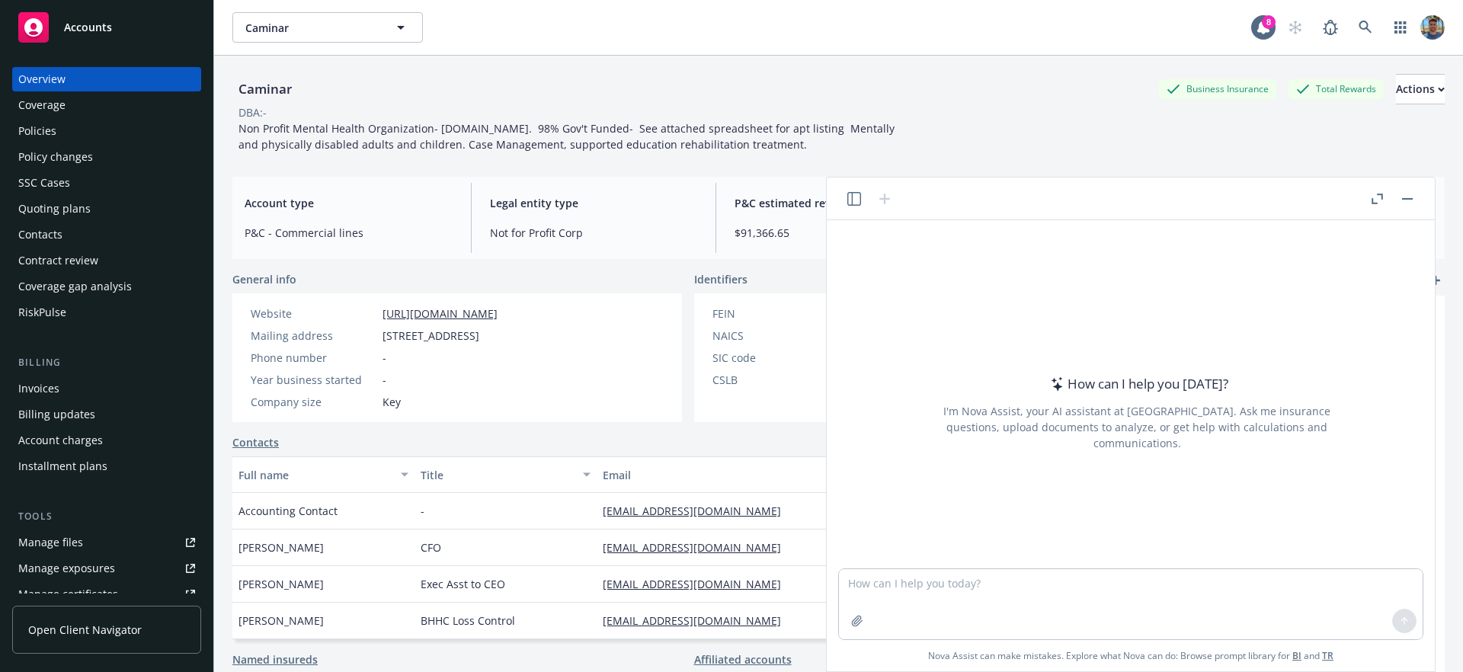
click at [859, 200] on icon "button" at bounding box center [854, 199] width 14 height 14
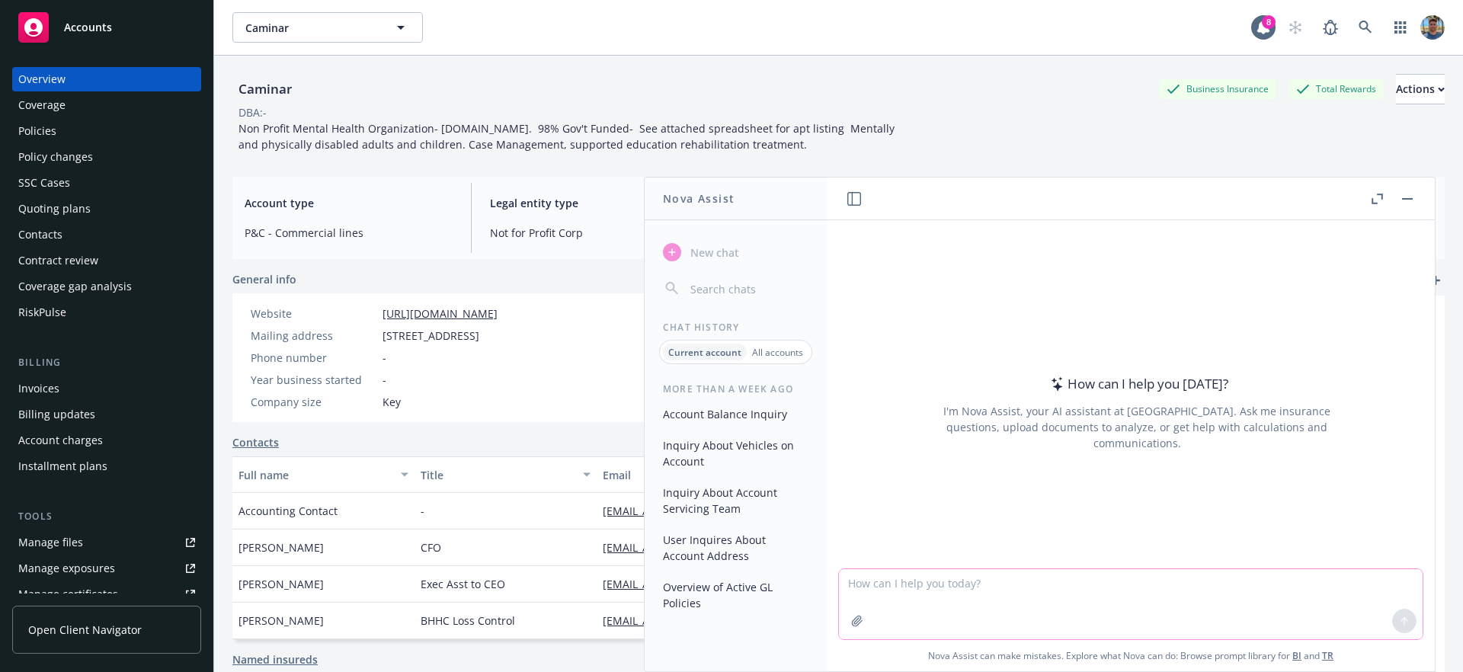
click at [947, 584] on textarea at bounding box center [1131, 604] width 584 height 70
drag, startPoint x: 1038, startPoint y: 566, endPoint x: 1033, endPoint y: 496, distance: 70.2
click at [1038, 564] on div at bounding box center [1137, 559] width 584 height 18
drag, startPoint x: 1031, startPoint y: 481, endPoint x: 1009, endPoint y: 475, distance: 22.9
click at [1032, 477] on div "How can I help you today? I'm Nova Assist, your AI assistant at Newfront. Ask m…" at bounding box center [1137, 412] width 584 height 238
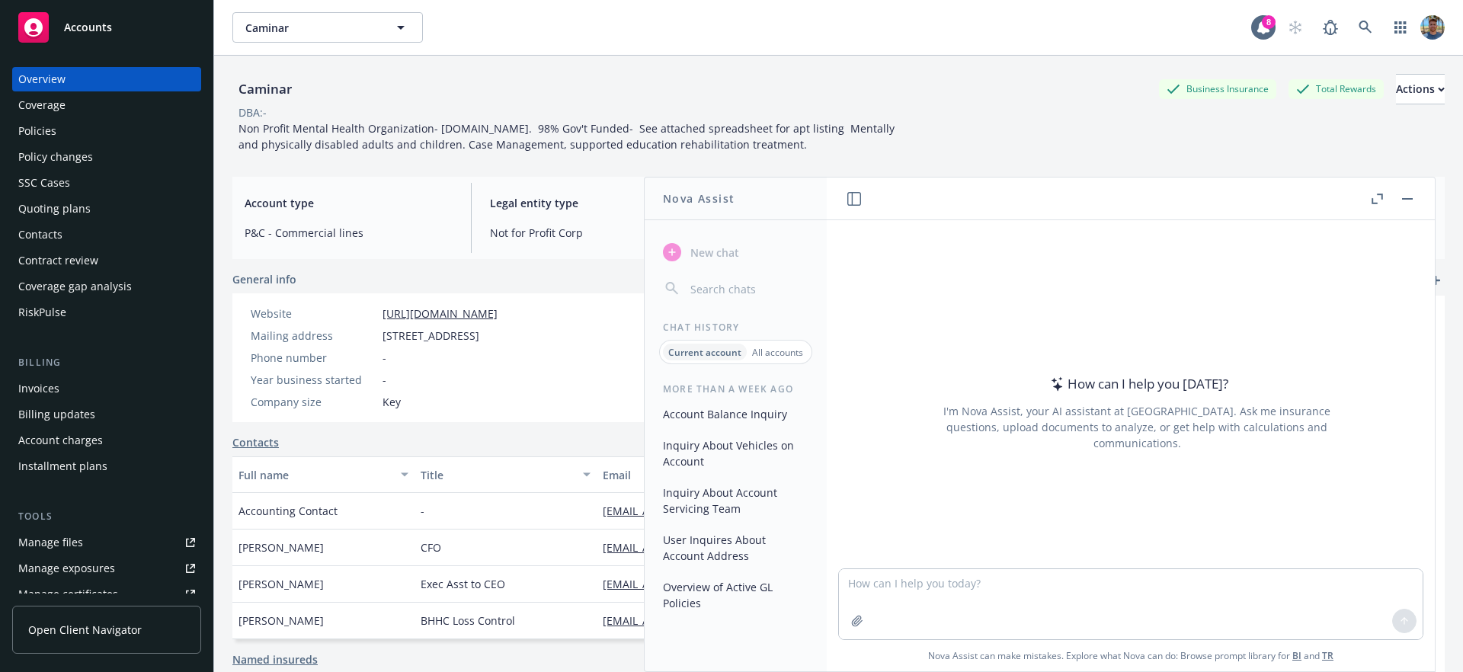
click at [734, 438] on button "Inquiry About Vehicles on Account" at bounding box center [736, 453] width 158 height 41
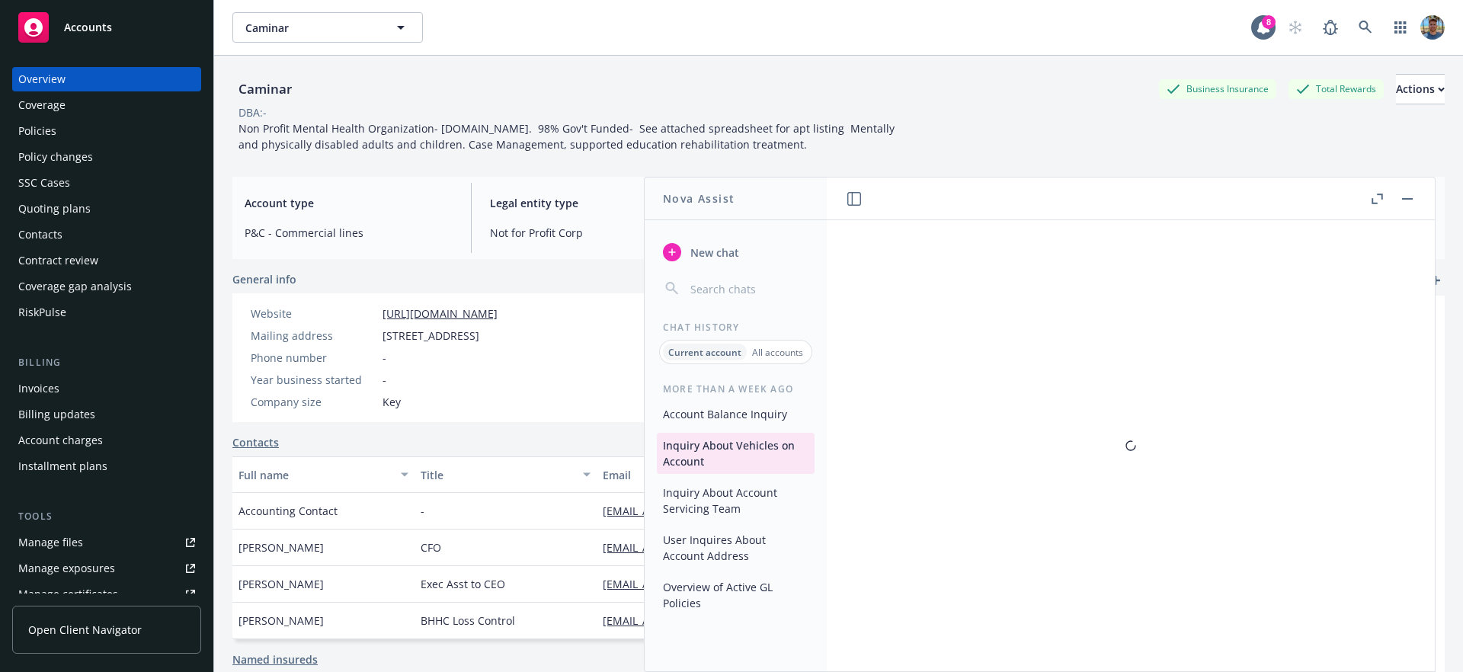
click at [750, 413] on button "Account Balance Inquiry" at bounding box center [736, 413] width 158 height 25
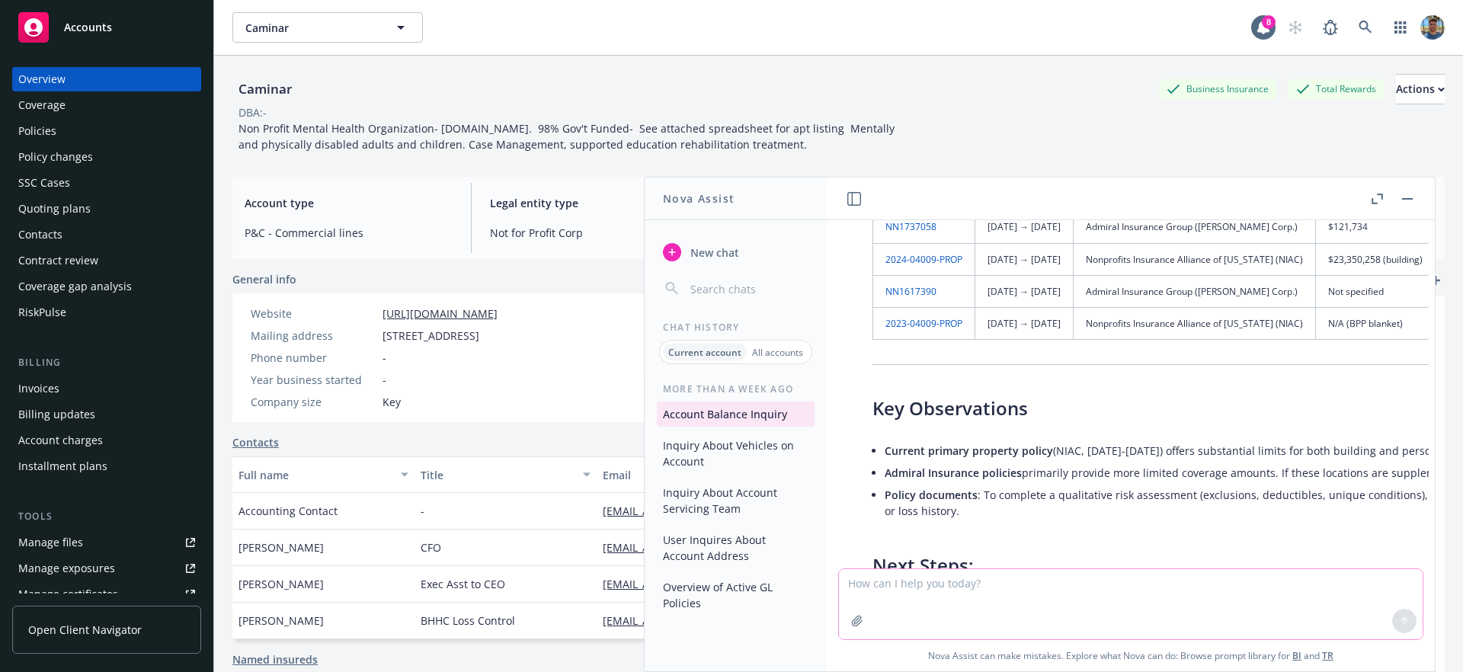
scroll to position [625, 0]
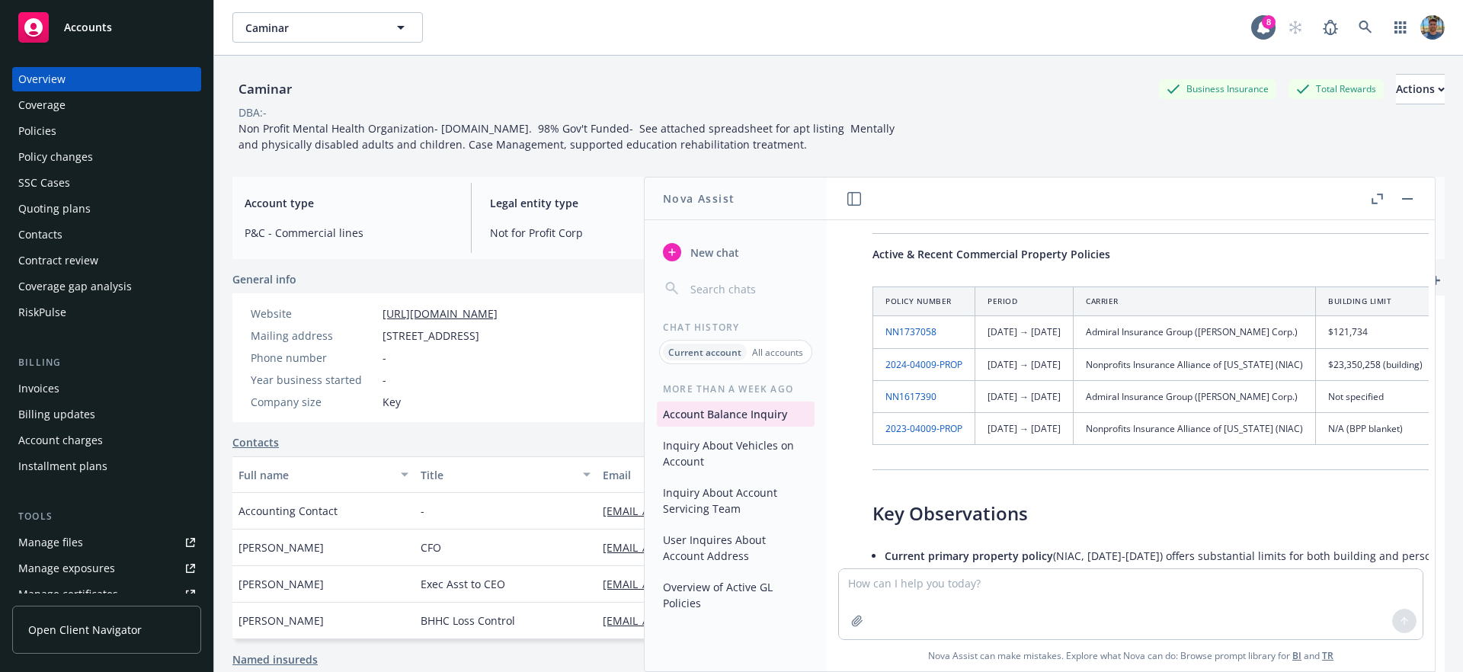
click at [773, 456] on button "Inquiry About Vehicles on Account" at bounding box center [736, 453] width 158 height 41
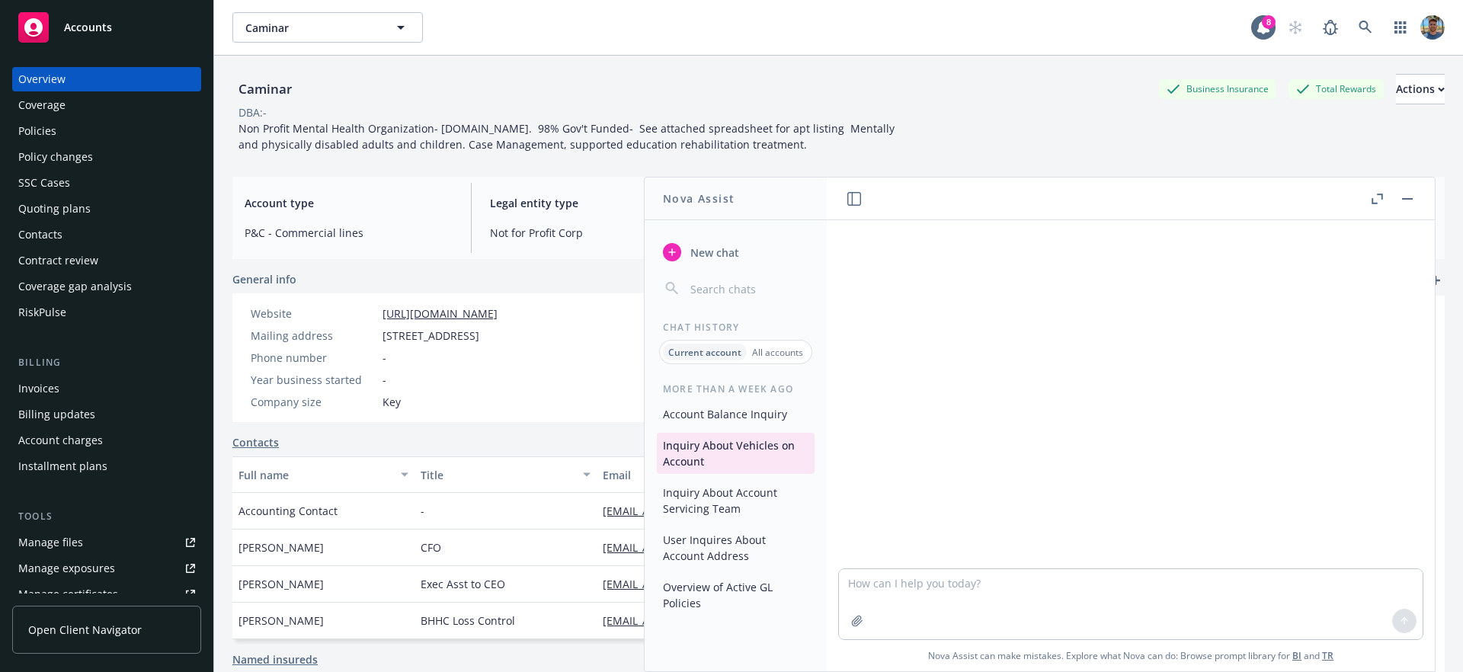
scroll to position [288, 0]
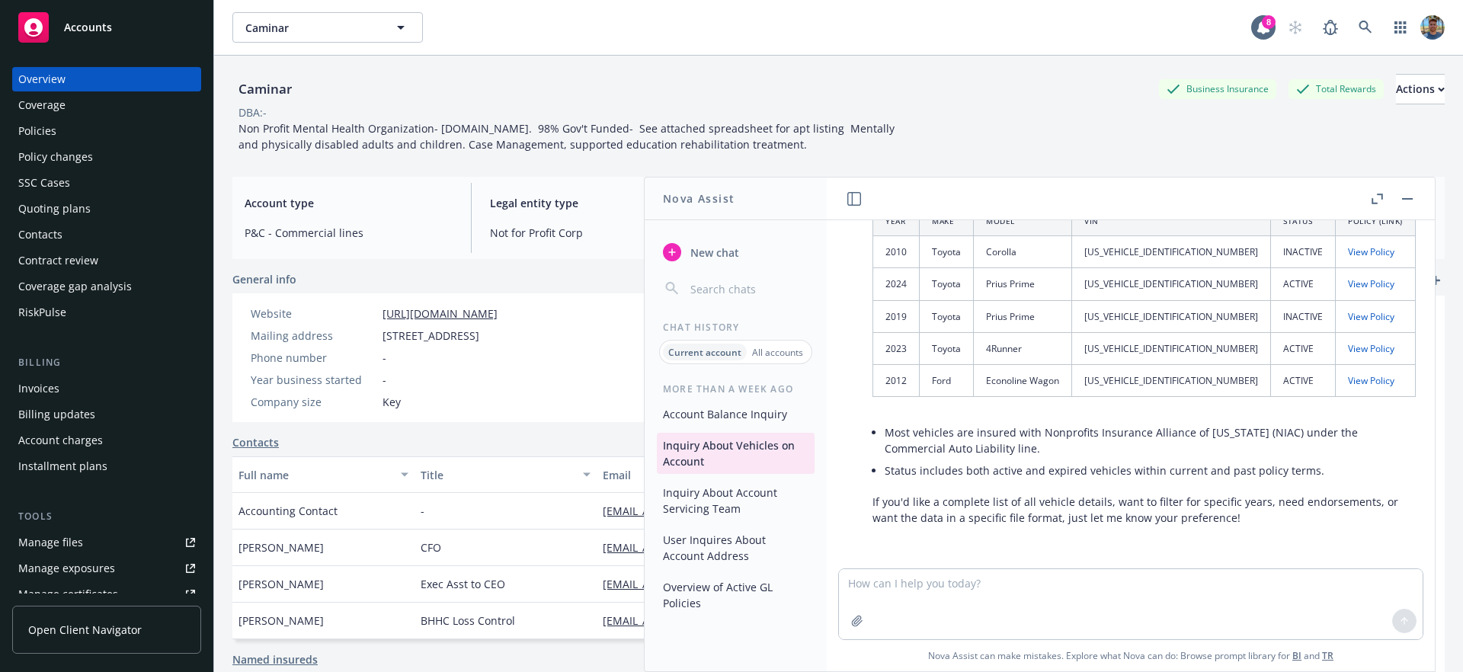
click at [722, 409] on button "Account Balance Inquiry" at bounding box center [736, 413] width 158 height 25
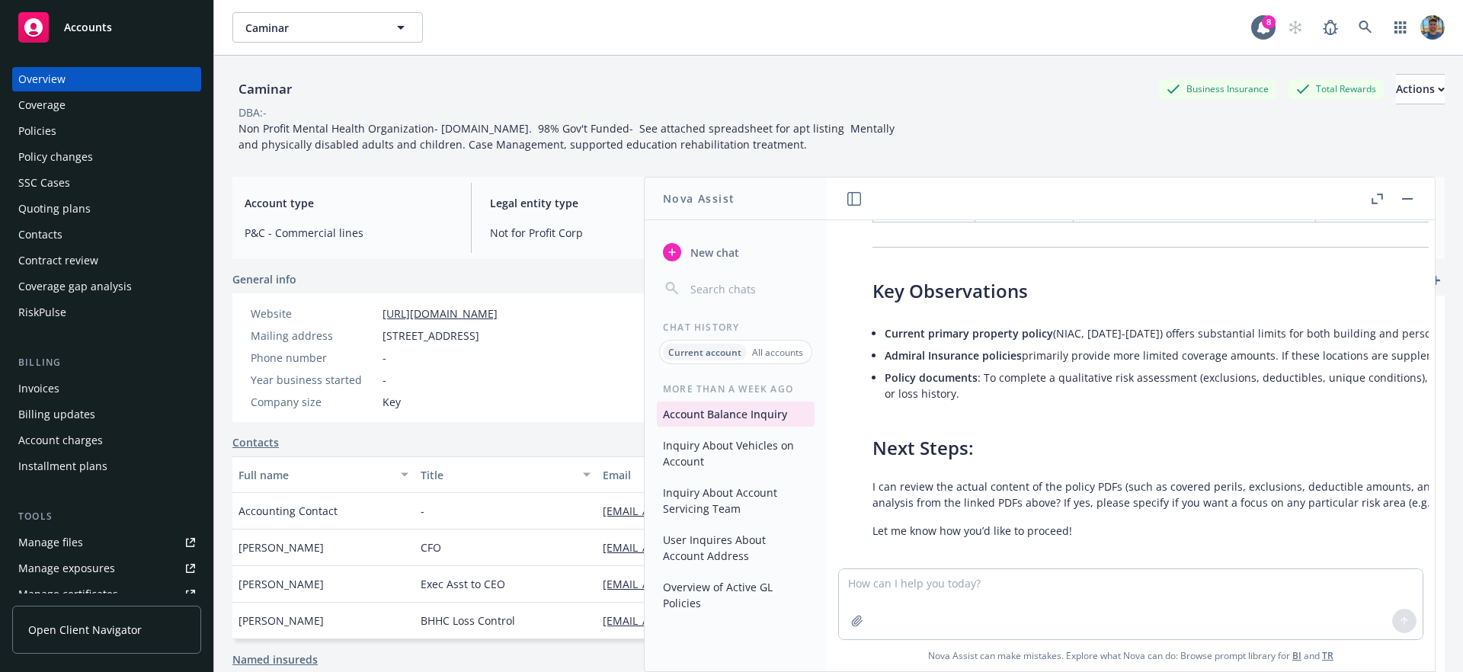
scroll to position [855, 0]
click at [734, 460] on button "Inquiry About Vehicles on Account" at bounding box center [736, 453] width 158 height 41
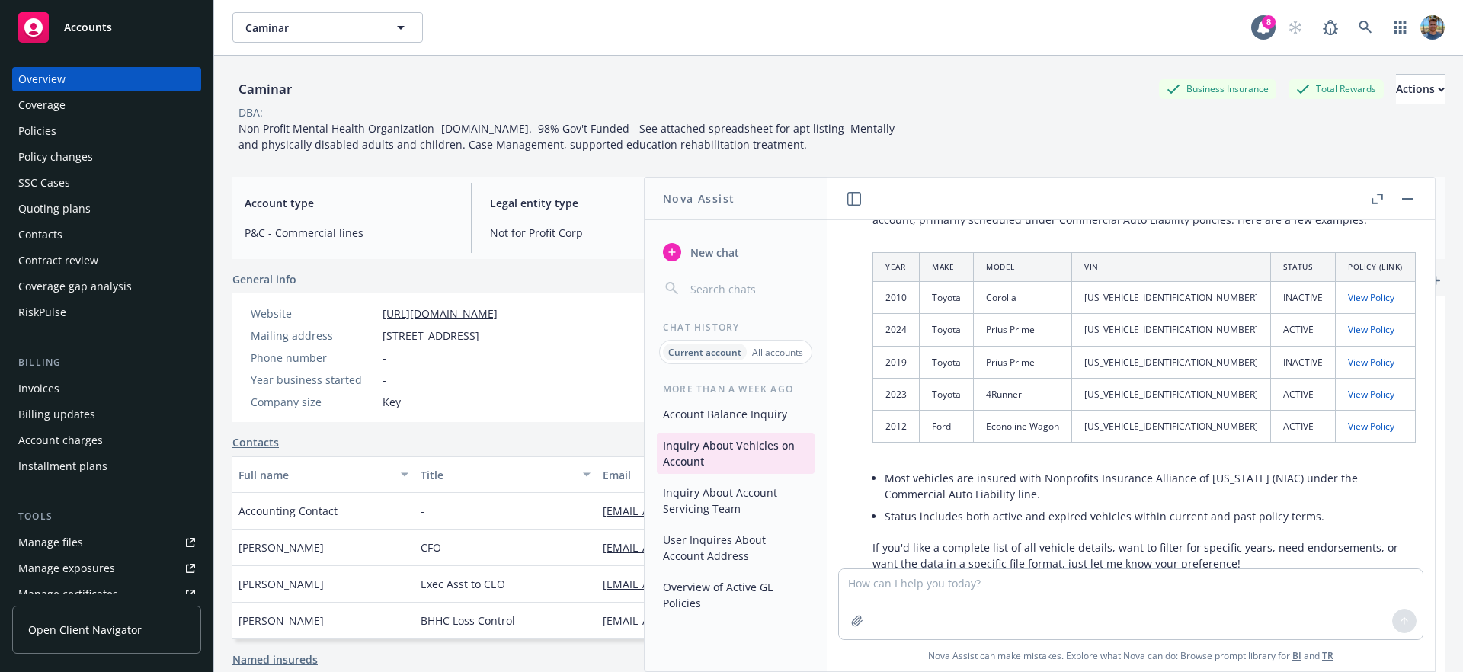
scroll to position [0, 0]
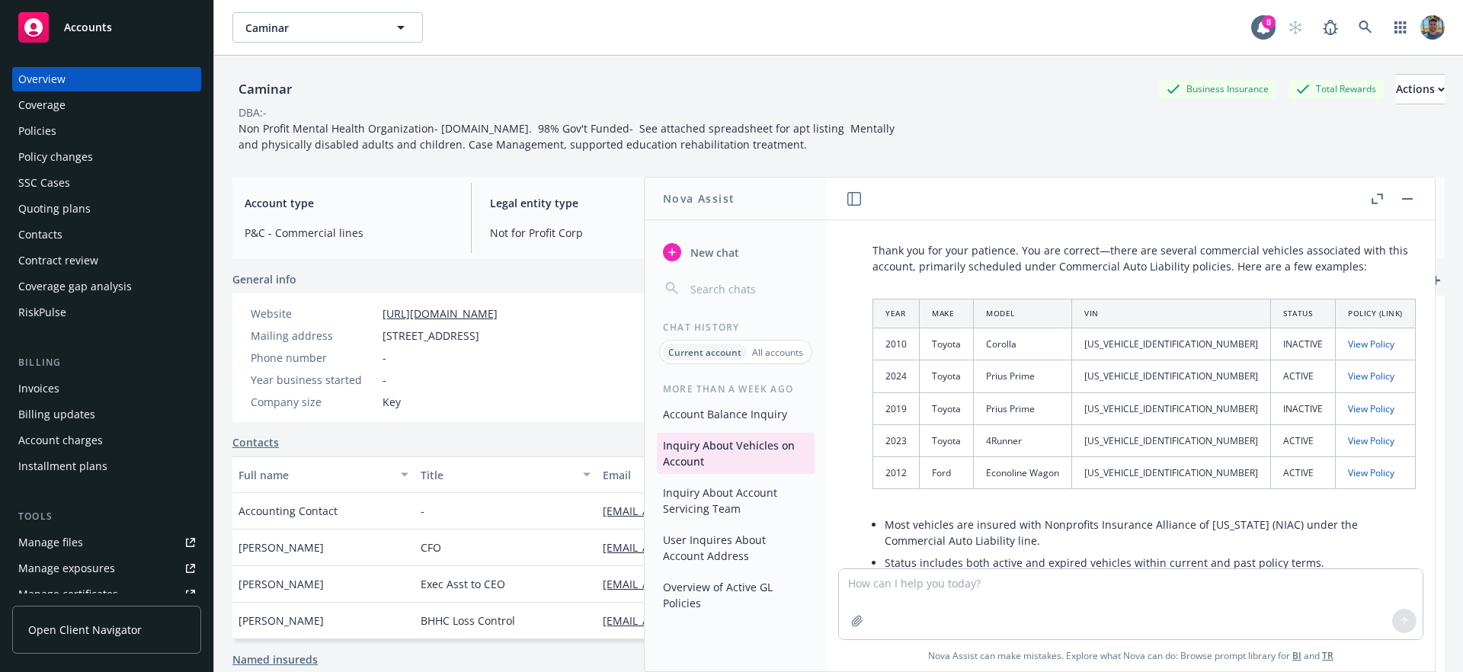
click at [747, 511] on button "Inquiry About Account Servicing Team" at bounding box center [736, 500] width 158 height 41
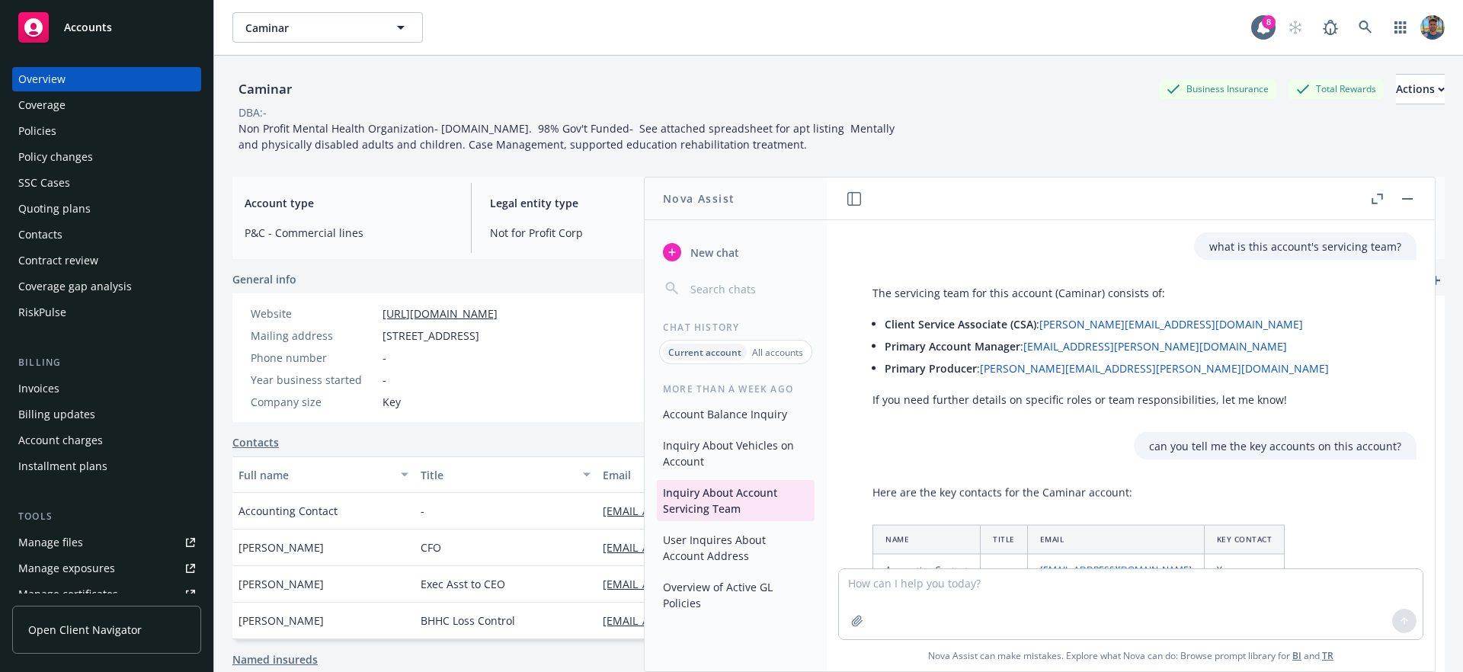
scroll to position [101, 0]
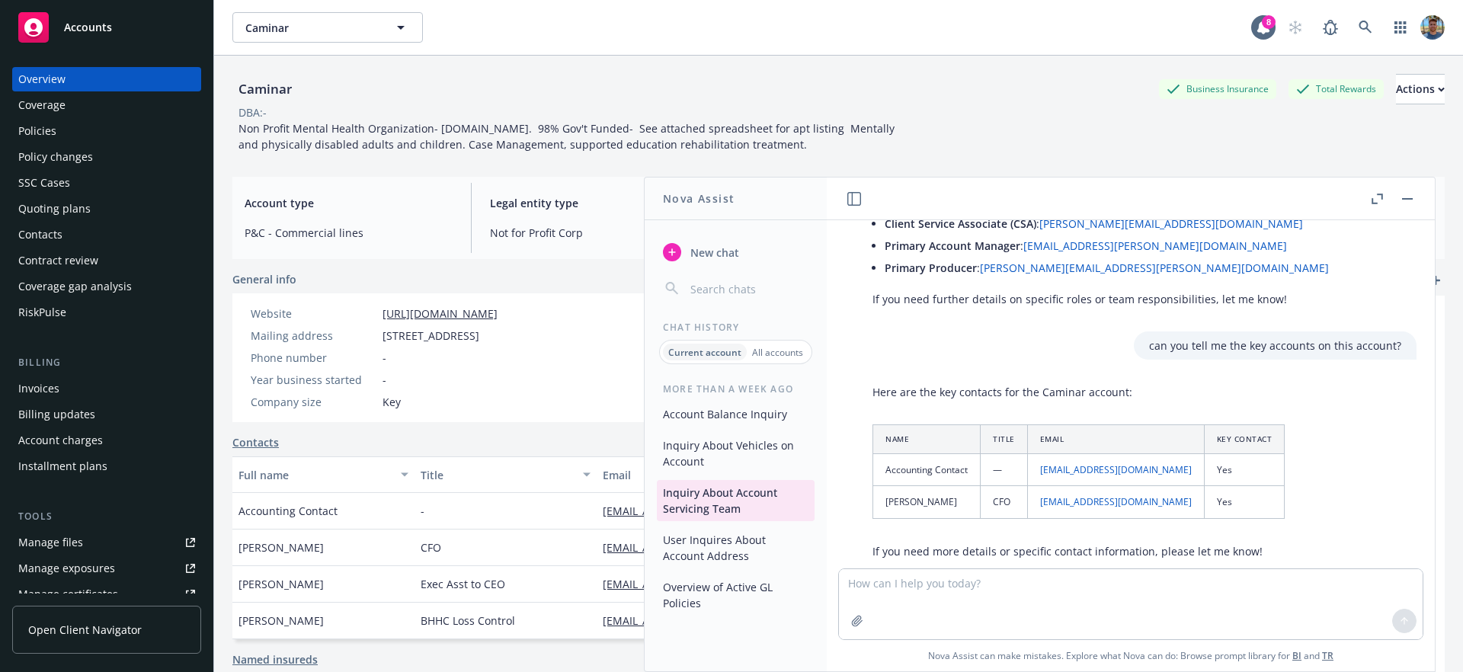
click at [747, 545] on button "User Inquires About Account Address" at bounding box center [736, 547] width 158 height 41
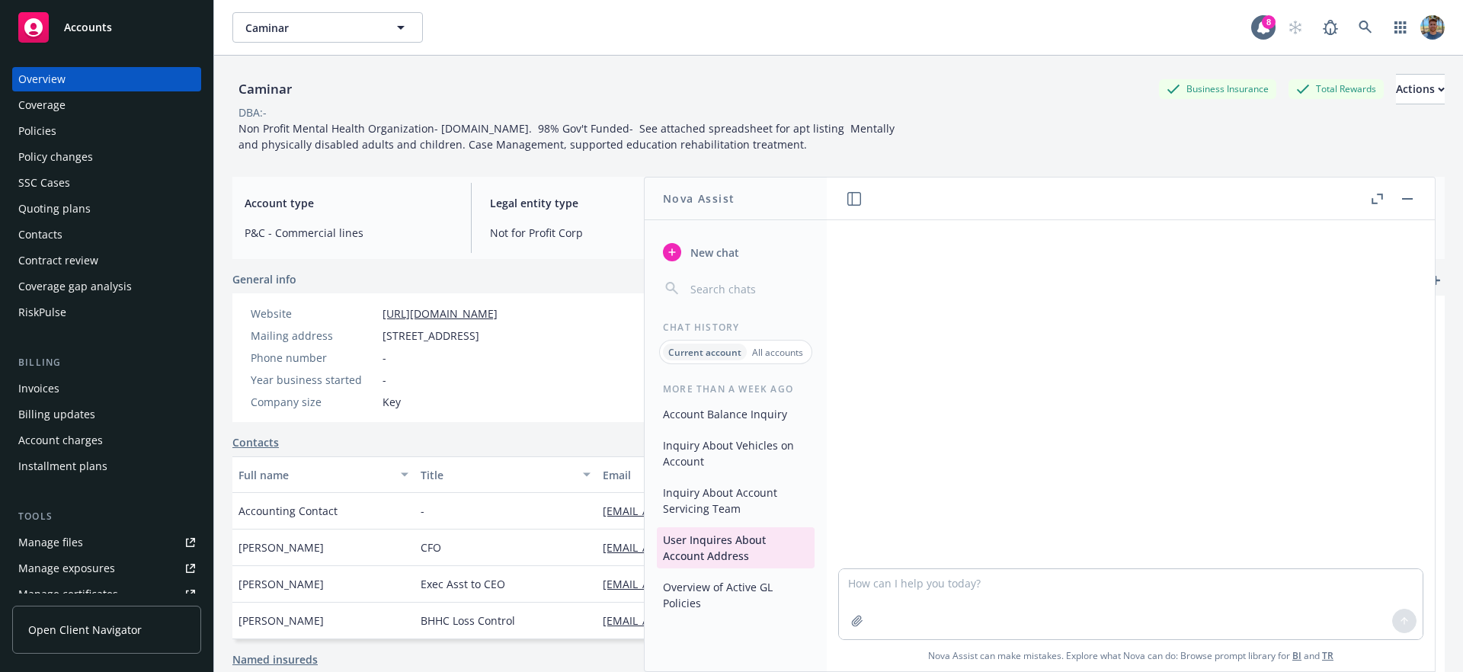
scroll to position [0, 0]
click at [750, 584] on button "Overview of Active GL Policies" at bounding box center [736, 594] width 158 height 41
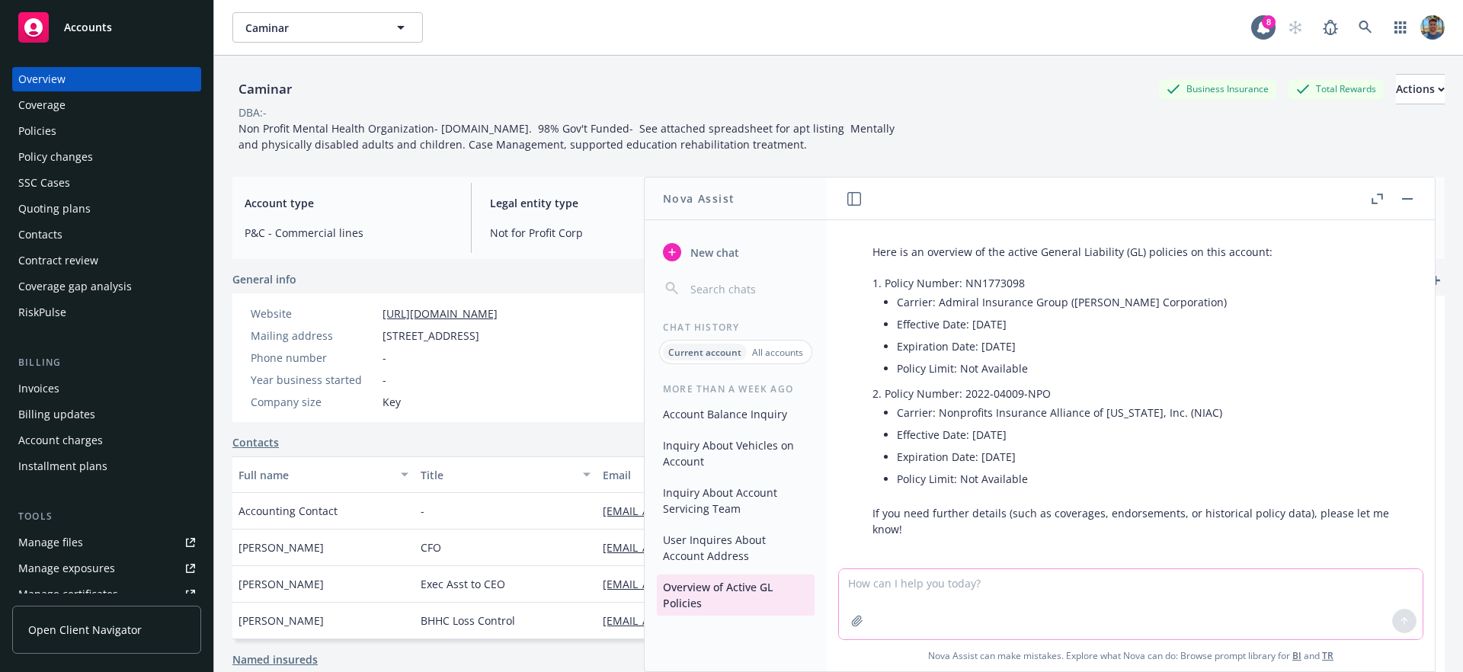
scroll to position [53, 0]
